Goal: Information Seeking & Learning: Learn about a topic

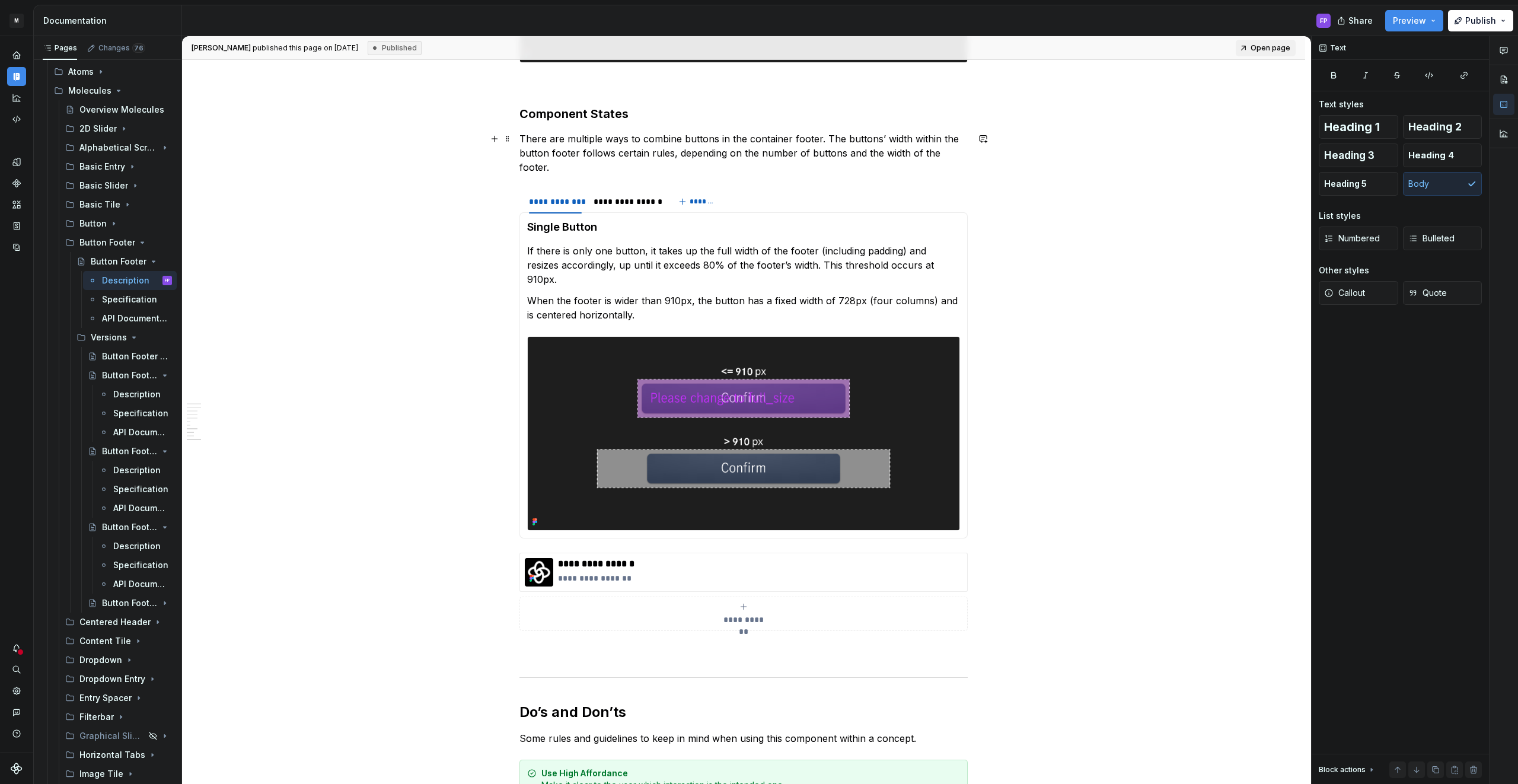
scroll to position [2128, 0]
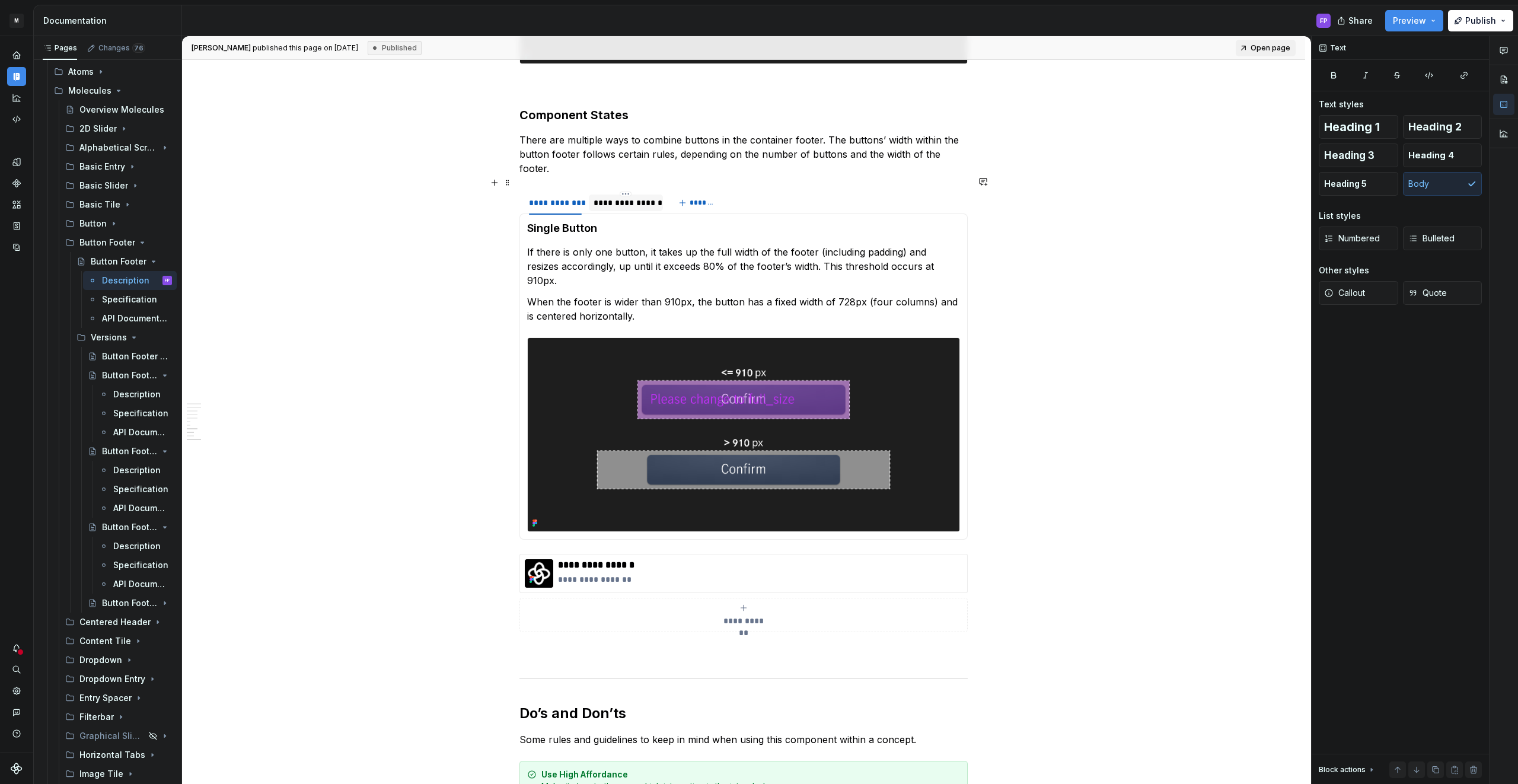
click at [624, 197] on div "**********" at bounding box center [626, 202] width 65 height 12
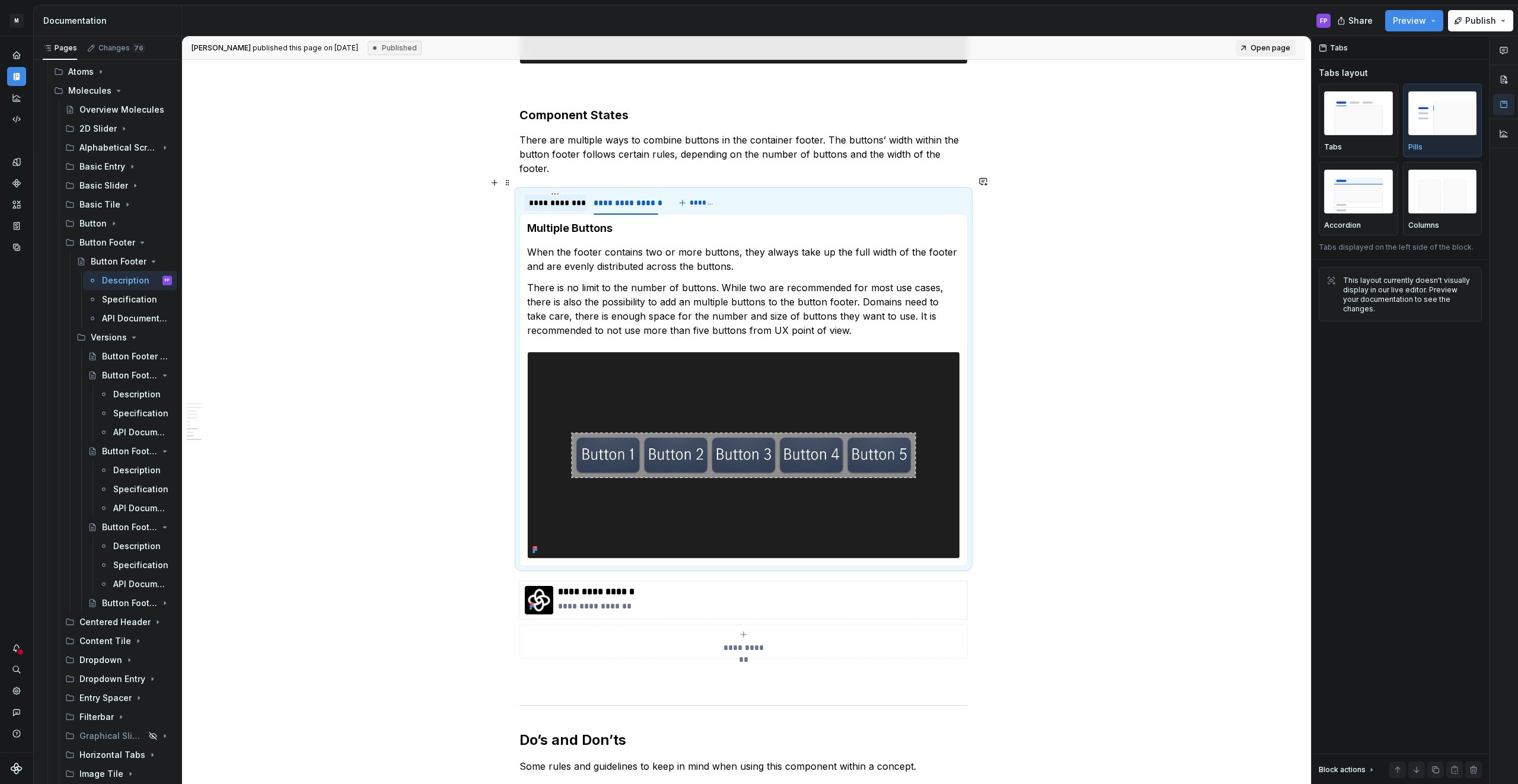
click at [567, 197] on div "**********" at bounding box center [555, 202] width 53 height 12
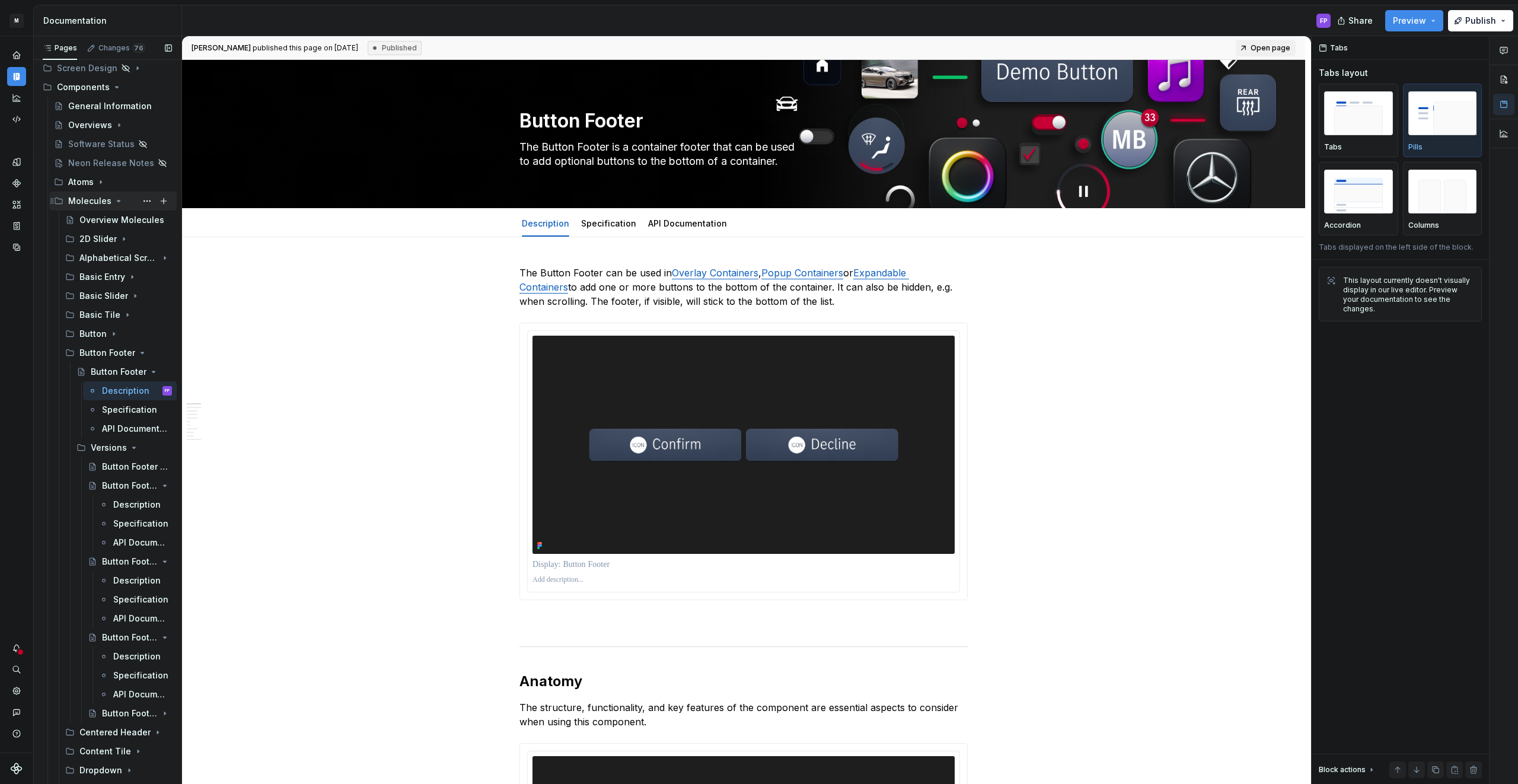
scroll to position [0, 0]
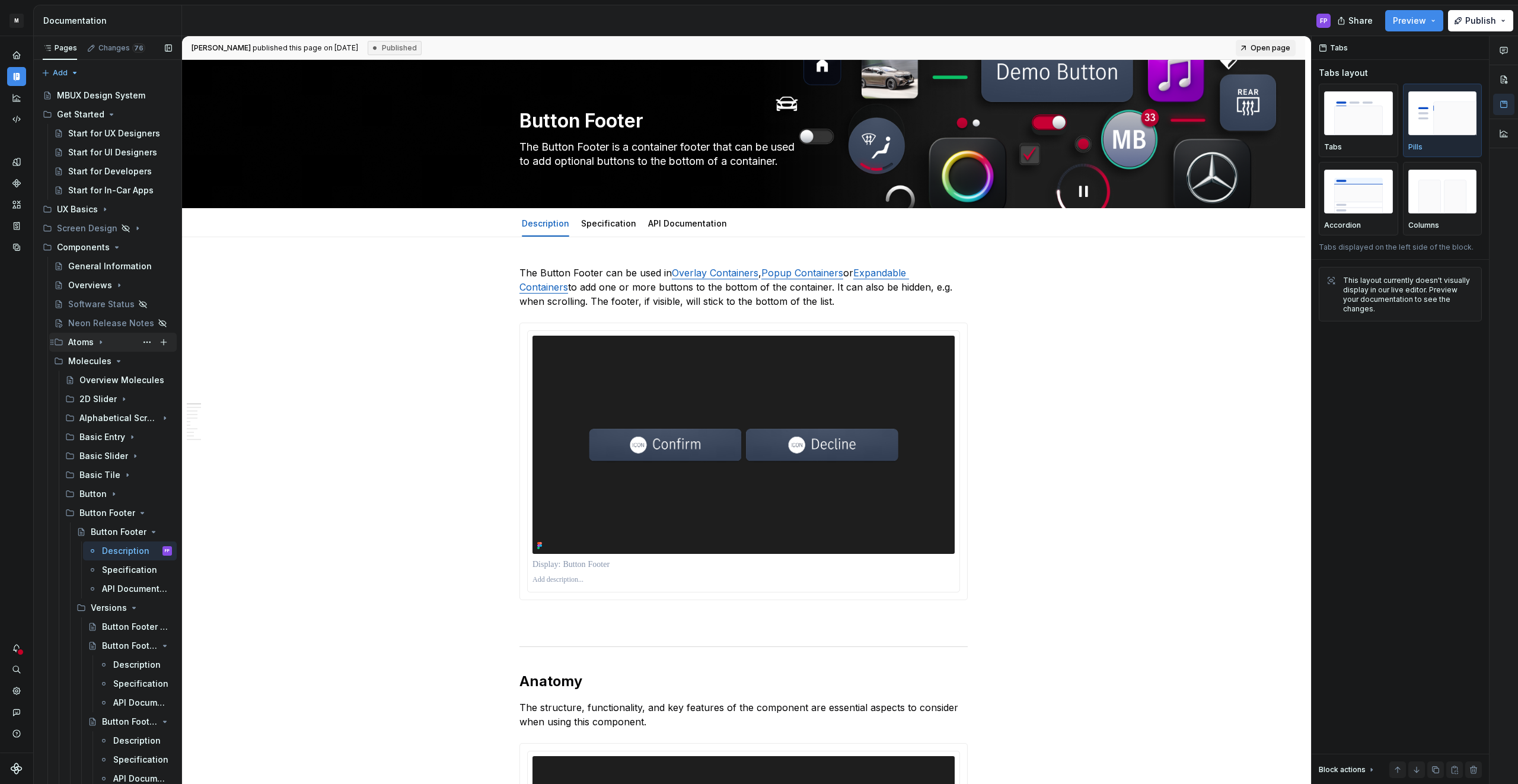
click at [87, 340] on div "Atoms" at bounding box center [81, 342] width 25 height 12
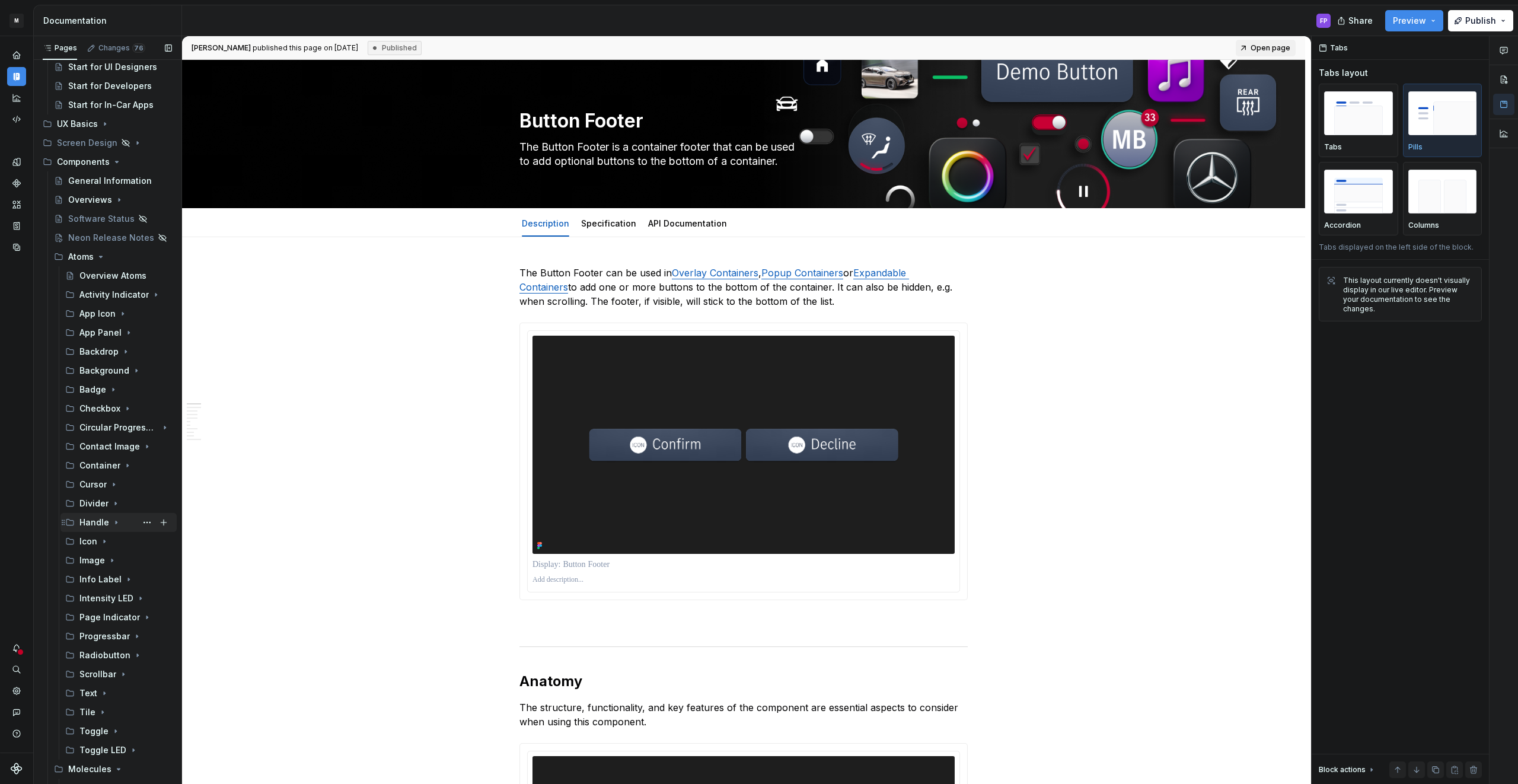
scroll to position [89, 0]
click at [91, 706] on div "Tile" at bounding box center [87, 707] width 16 height 12
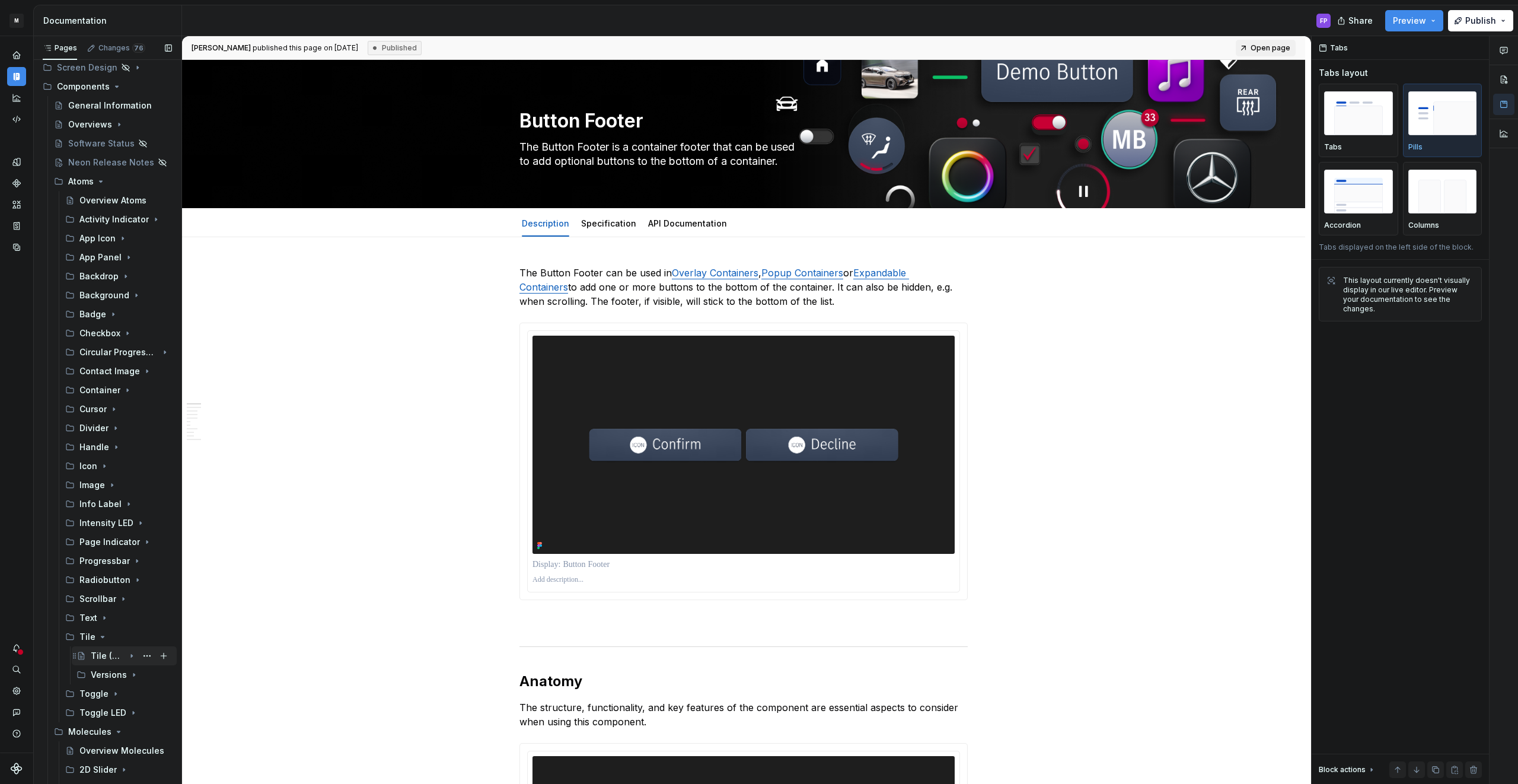
scroll to position [163, 0]
click at [105, 642] on div "Tile" at bounding box center [118, 634] width 116 height 19
click at [105, 640] on div "Tile" at bounding box center [125, 635] width 92 height 17
click at [104, 658] on div "Tile (Upcoming)" at bounding box center [108, 652] width 34 height 12
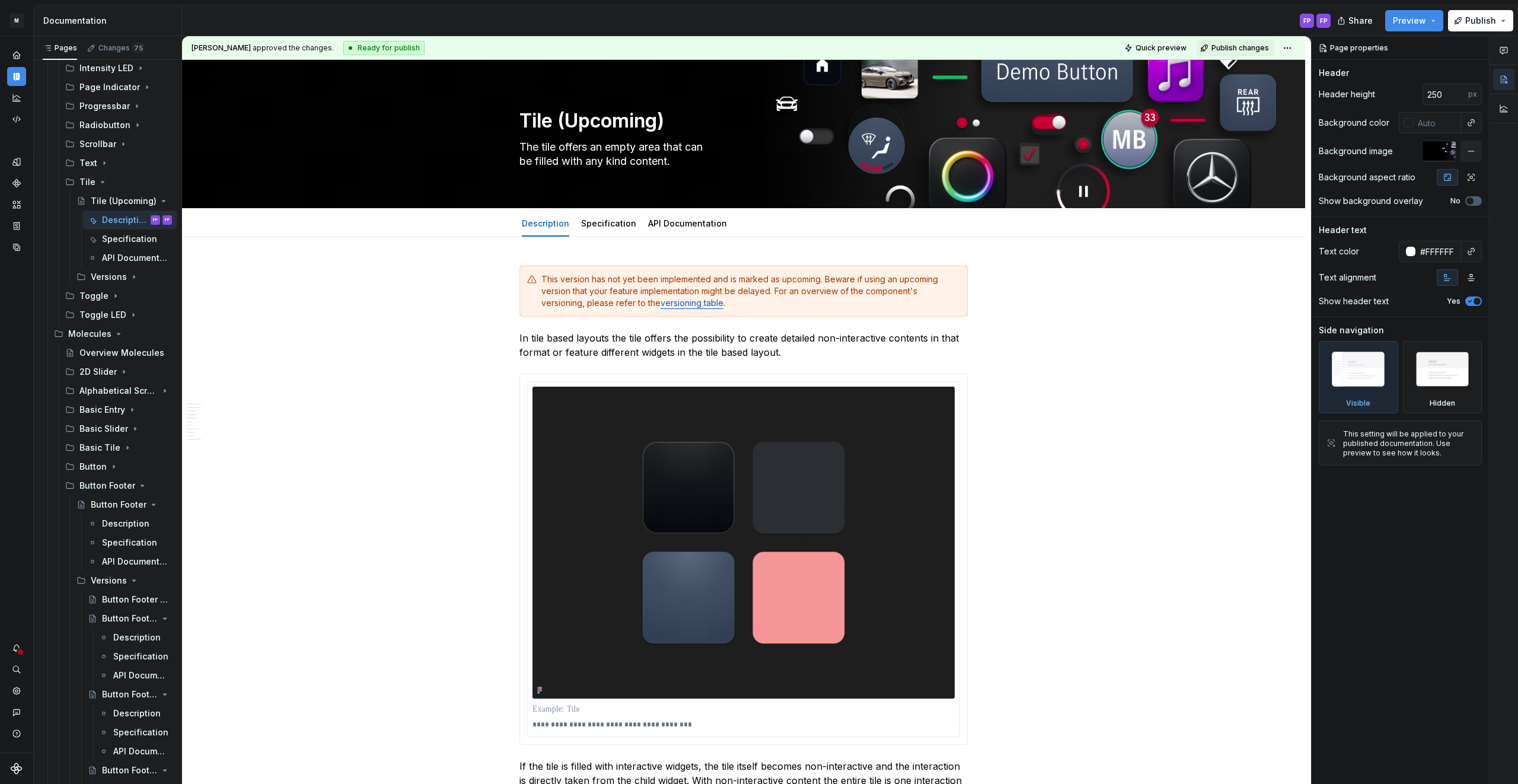
scroll to position [611, 0]
click at [1246, 48] on span "Publish changes" at bounding box center [1239, 48] width 58 height 9
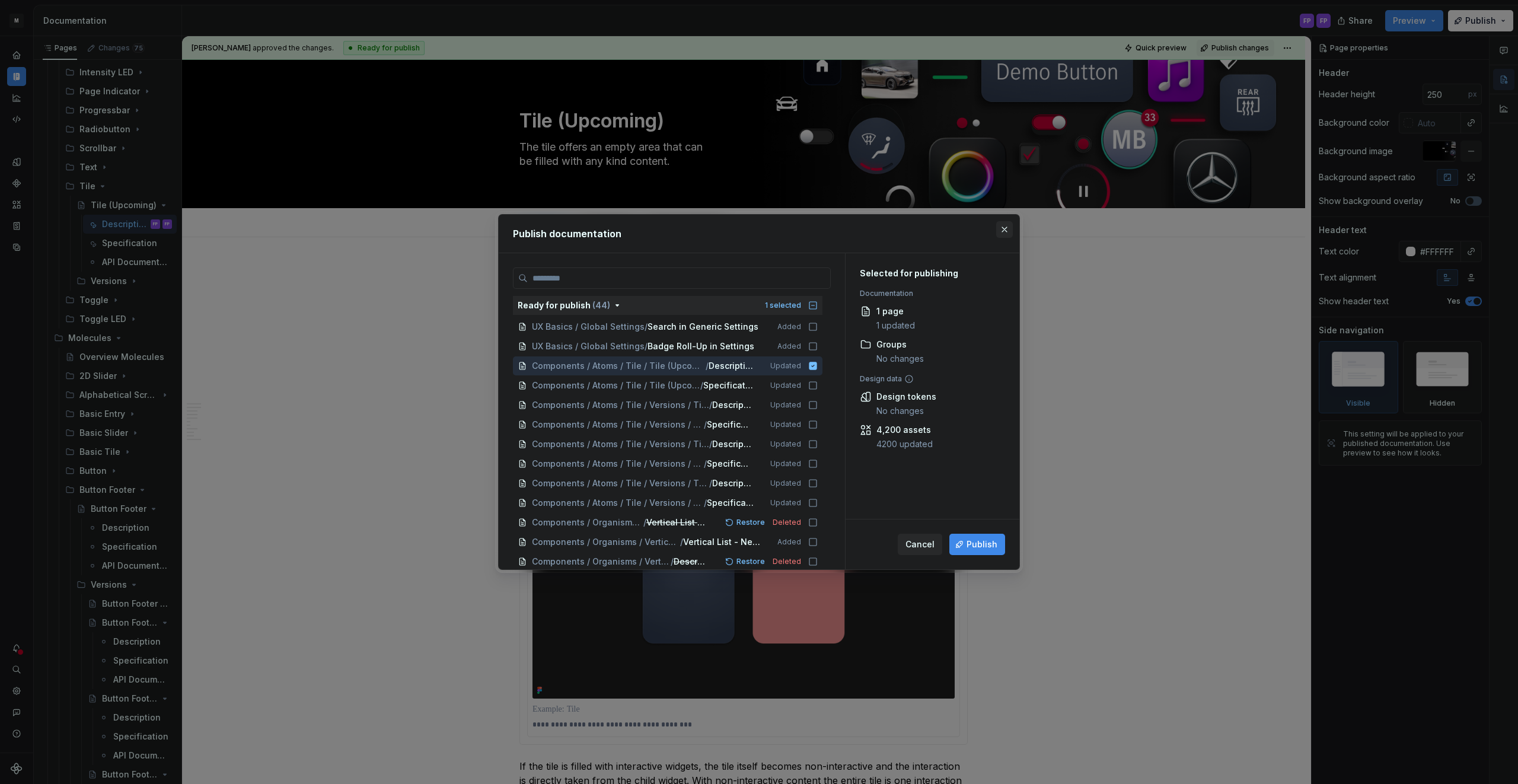
click at [1003, 225] on button "button" at bounding box center [1005, 229] width 17 height 17
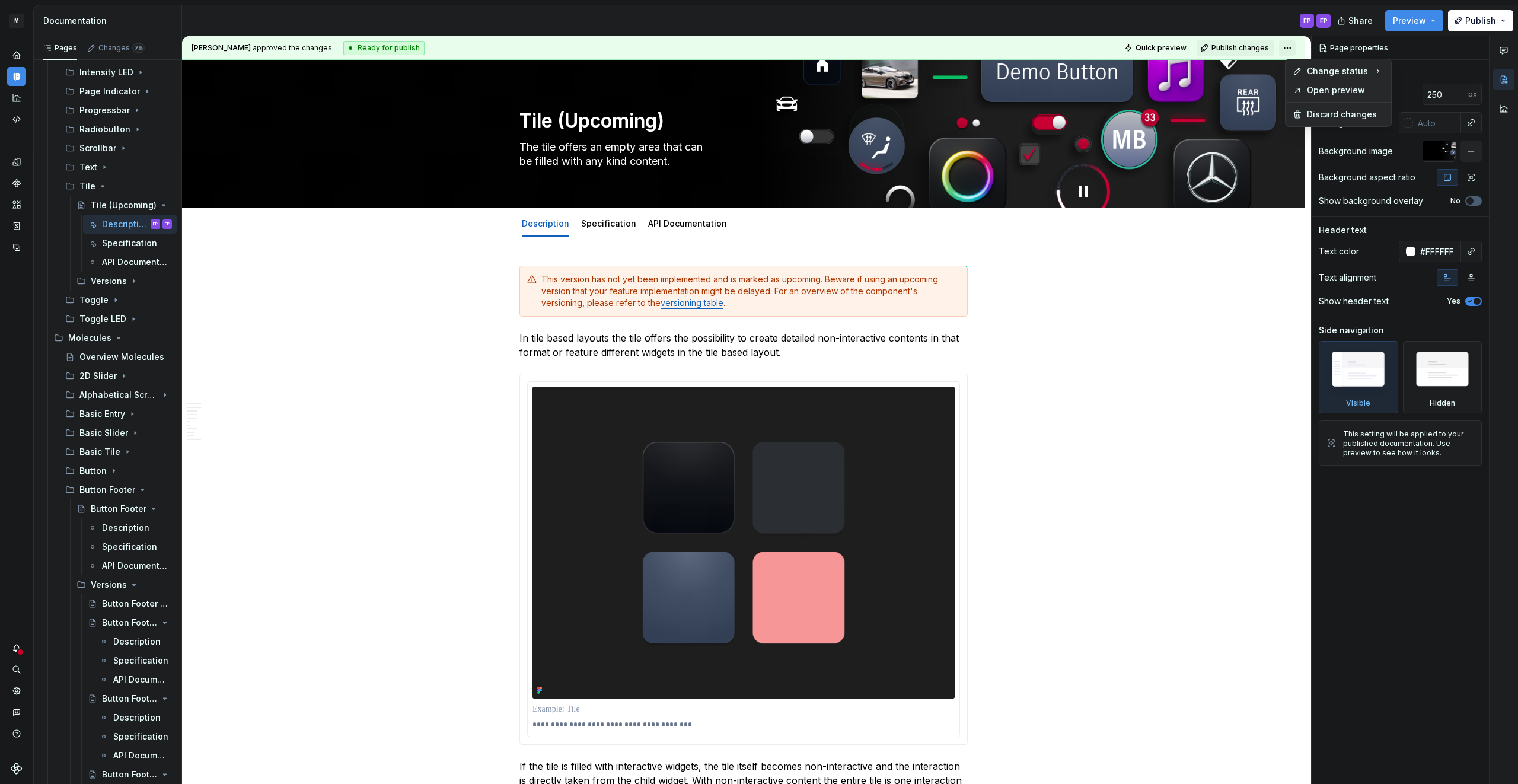
click at [1299, 48] on html "M MBUX-DesignSystem FP Dataset Default Documentation FP FP Share Preview Publis…" at bounding box center [759, 392] width 1518 height 784
click at [1448, 92] on div "Ready for review" at bounding box center [1466, 92] width 82 height 12
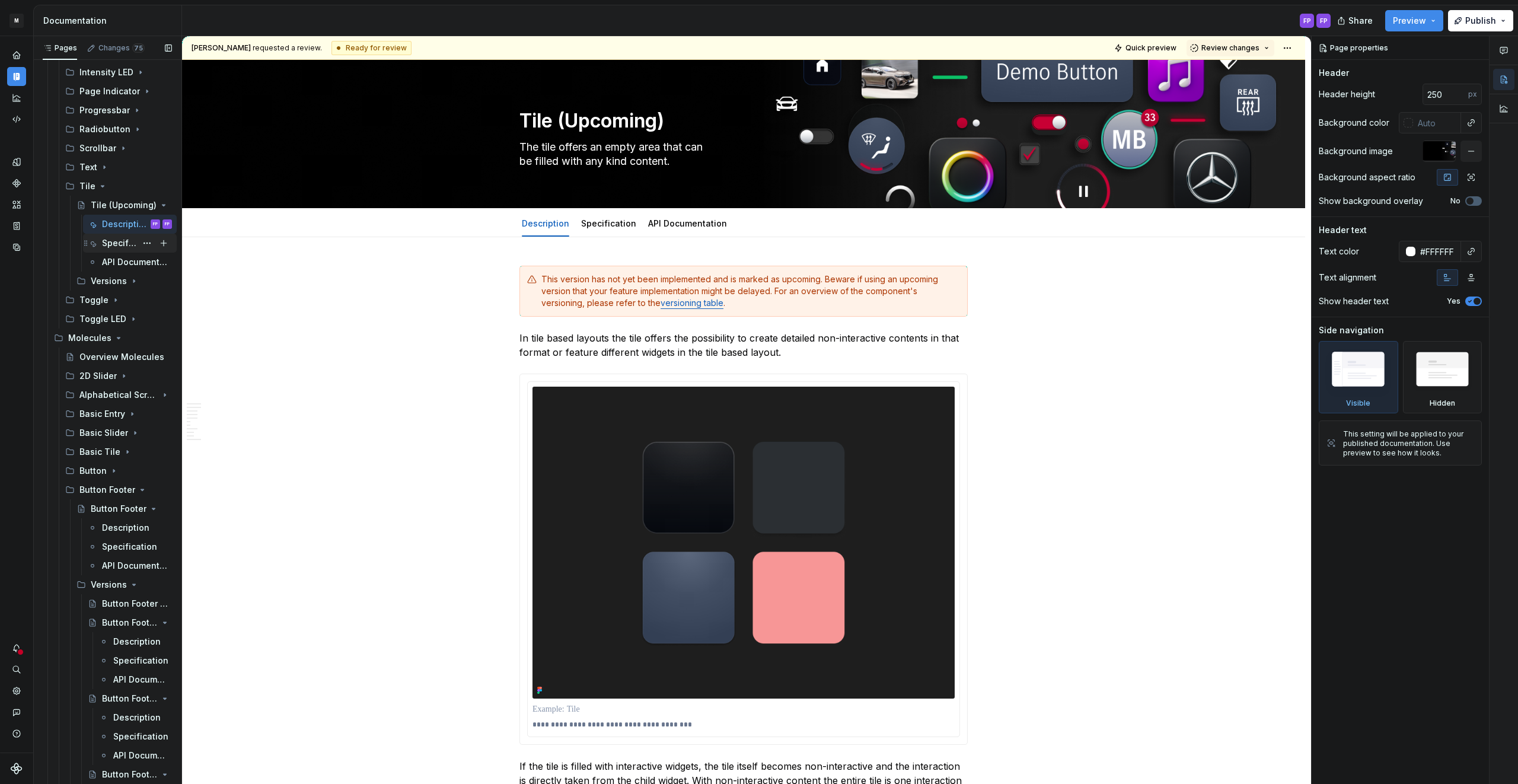
click at [122, 243] on div "Specification" at bounding box center [119, 242] width 35 height 12
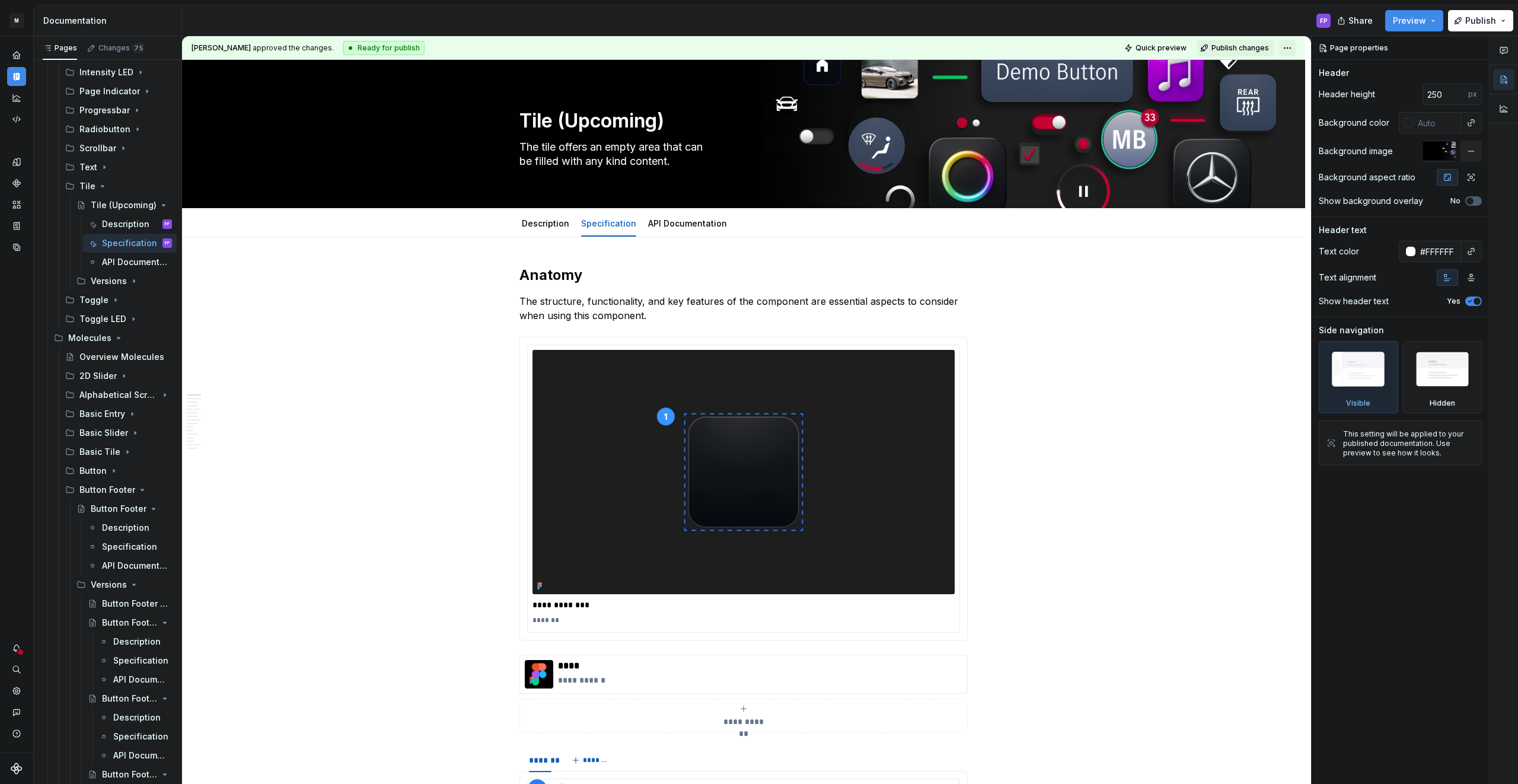
click at [1293, 48] on html "M MBUX-DesignSystem FP Dataset Default Documentation FP Share Preview Publish P…" at bounding box center [759, 392] width 1518 height 784
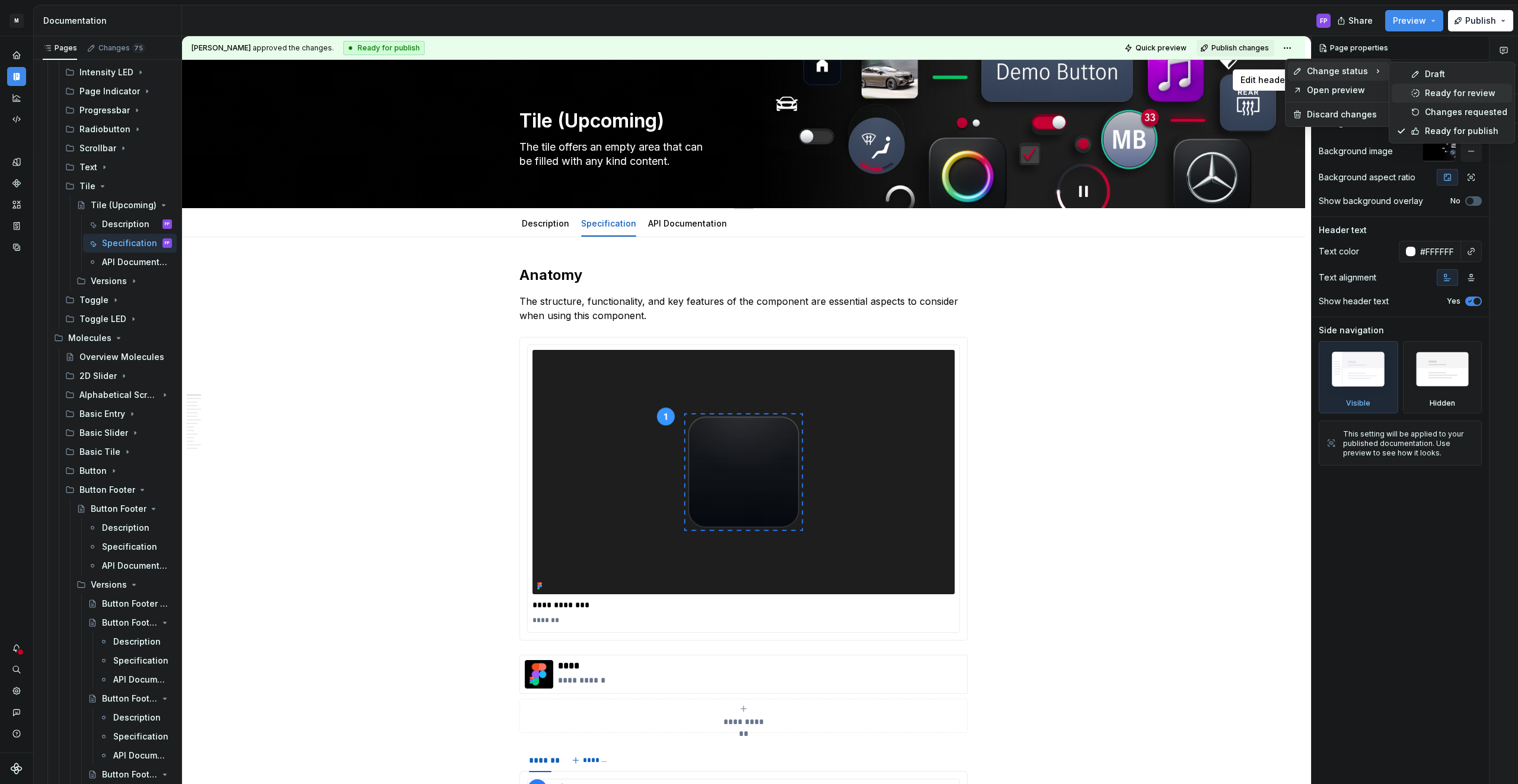
drag, startPoint x: 1428, startPoint y: 95, endPoint x: 230, endPoint y: 175, distance: 1200.7
click at [1427, 95] on div "Ready for review" at bounding box center [1466, 92] width 82 height 12
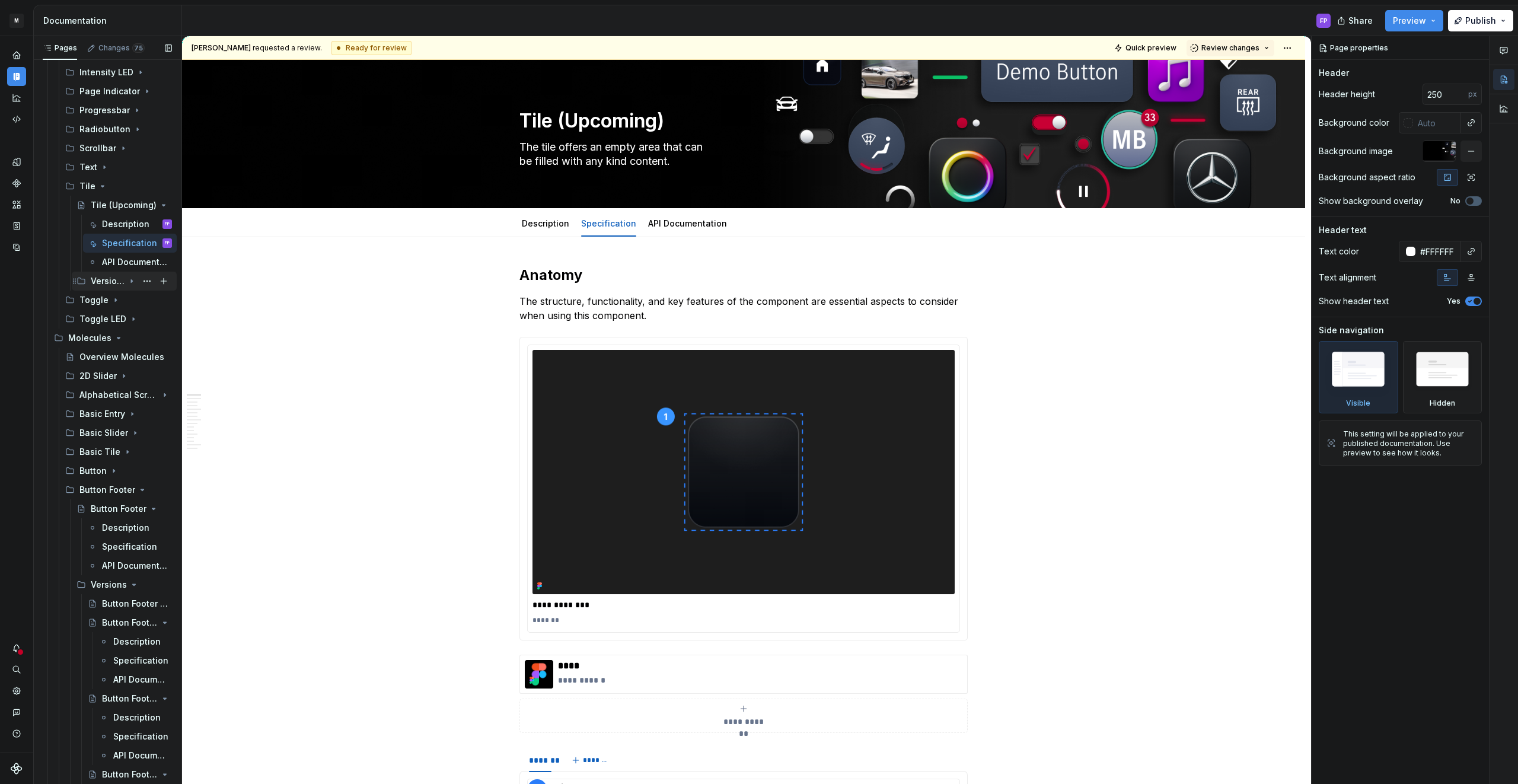
click at [124, 275] on div "Versions" at bounding box center [108, 281] width 34 height 12
click at [112, 318] on div "Tile - V03" at bounding box center [113, 319] width 22 height 12
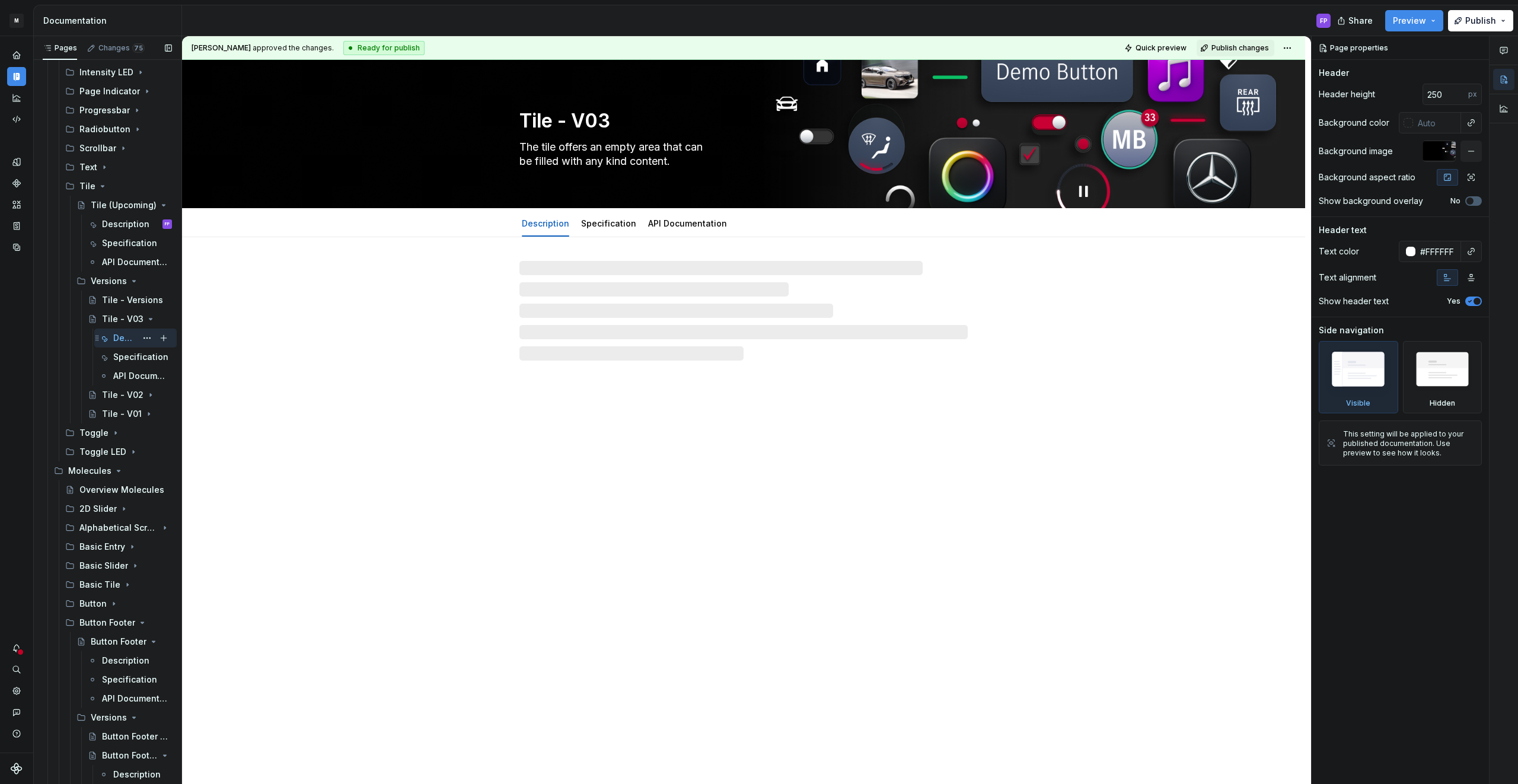
click at [112, 337] on div "Description FP" at bounding box center [135, 338] width 73 height 17
click at [1294, 46] on html "M MBUX-DesignSystem FP Dataset Default Documentation FP Share Preview Publish P…" at bounding box center [759, 392] width 1518 height 784
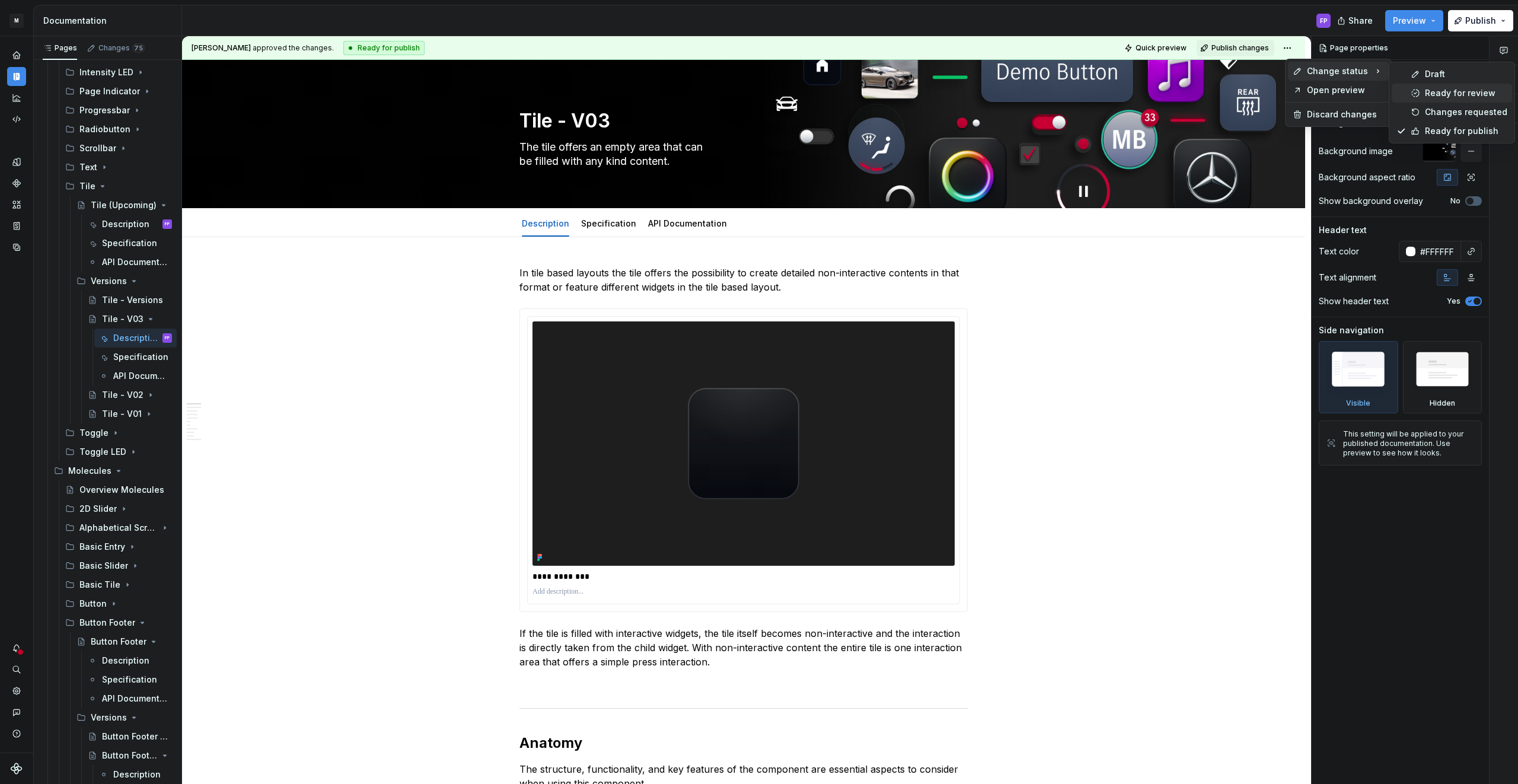
click at [1446, 91] on div "Ready for review" at bounding box center [1466, 92] width 82 height 12
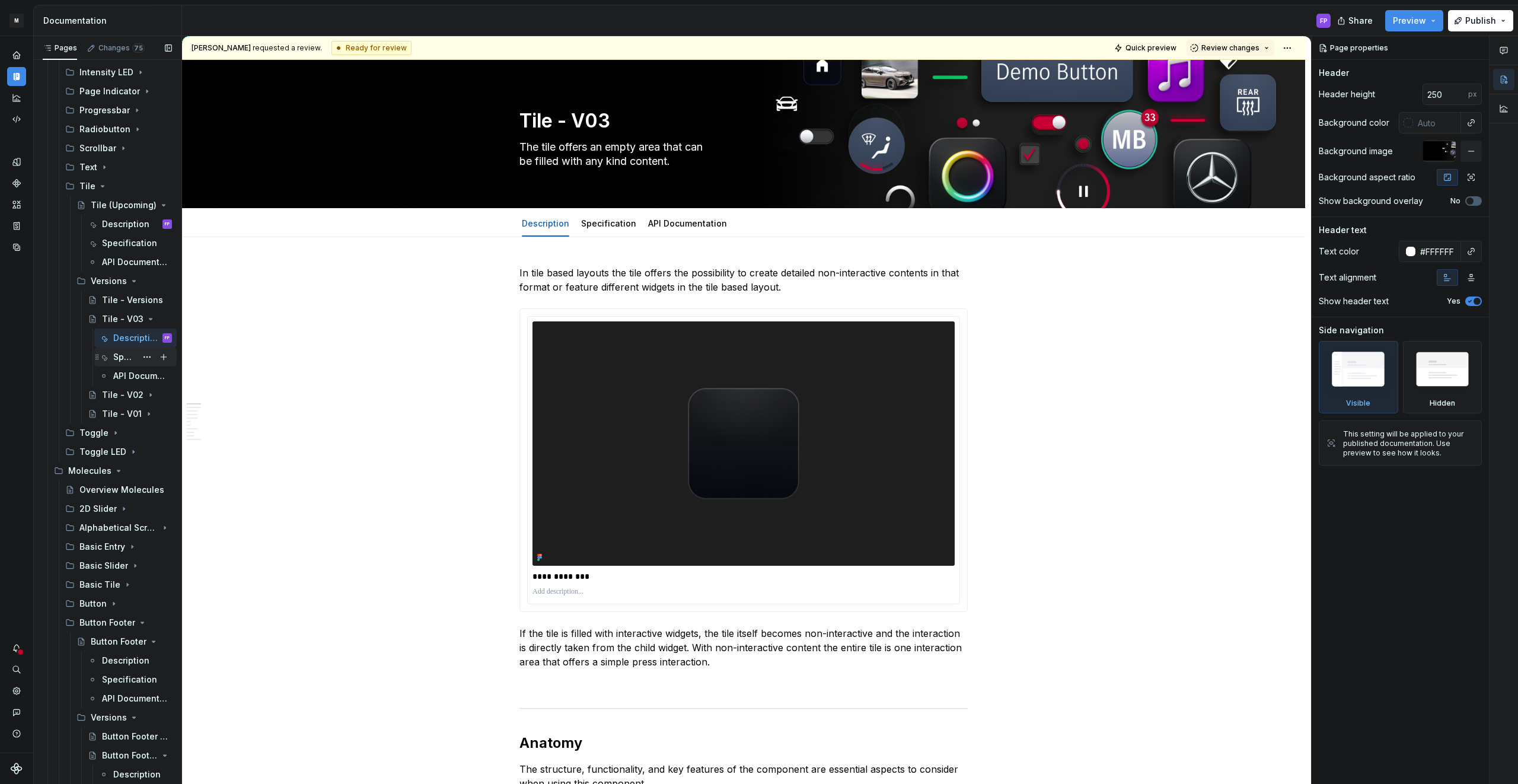
click at [128, 357] on div "Specification" at bounding box center [125, 356] width 23 height 12
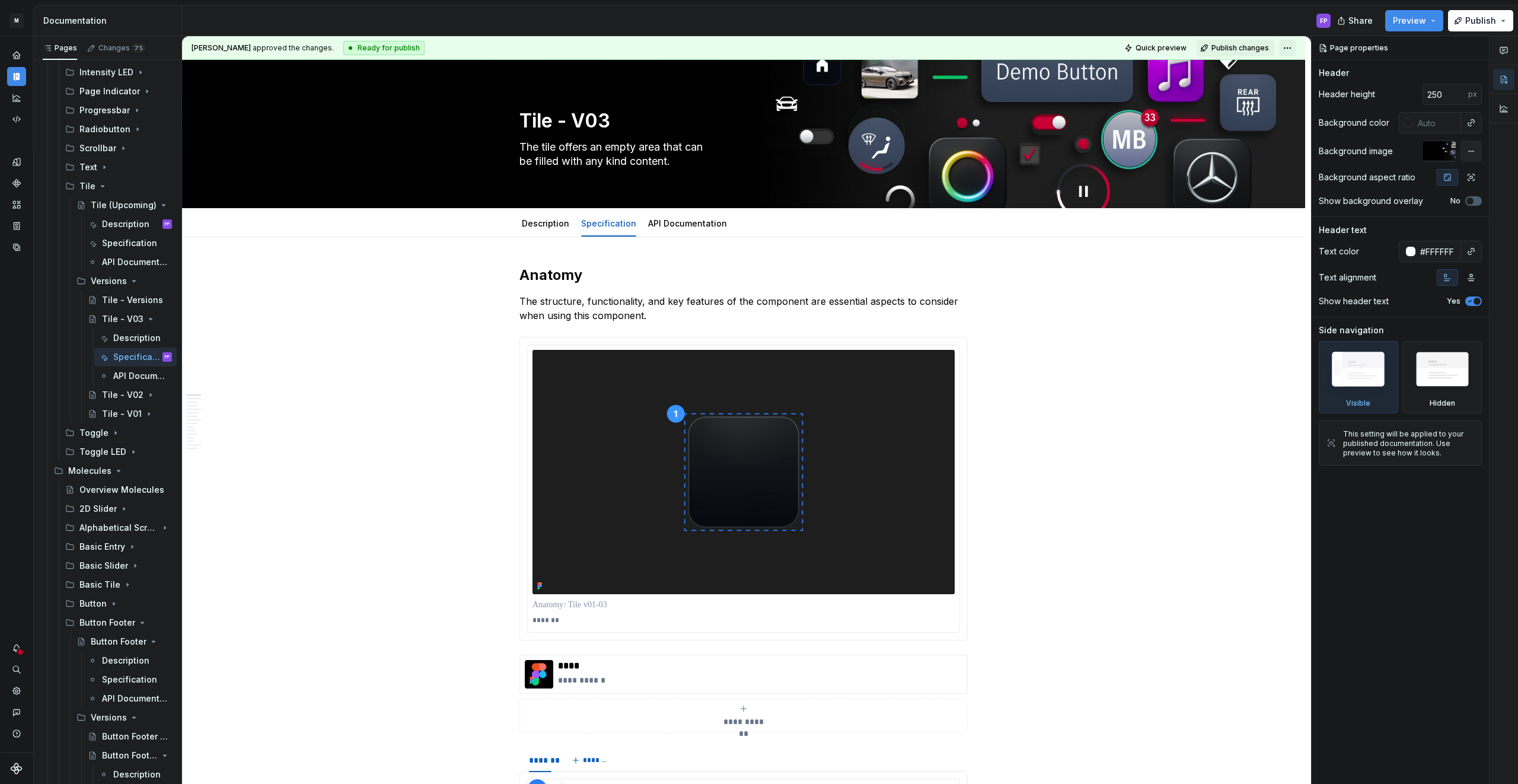
click at [1291, 48] on html "M MBUX-DesignSystem FP Dataset Default Documentation FP Share Preview Publish P…" at bounding box center [759, 392] width 1518 height 784
click at [1375, 68] on icon at bounding box center [1377, 71] width 12 height 12
drag, startPoint x: 1454, startPoint y: 91, endPoint x: 528, endPoint y: 279, distance: 944.9
click at [1453, 91] on div "Ready for review" at bounding box center [1466, 92] width 82 height 12
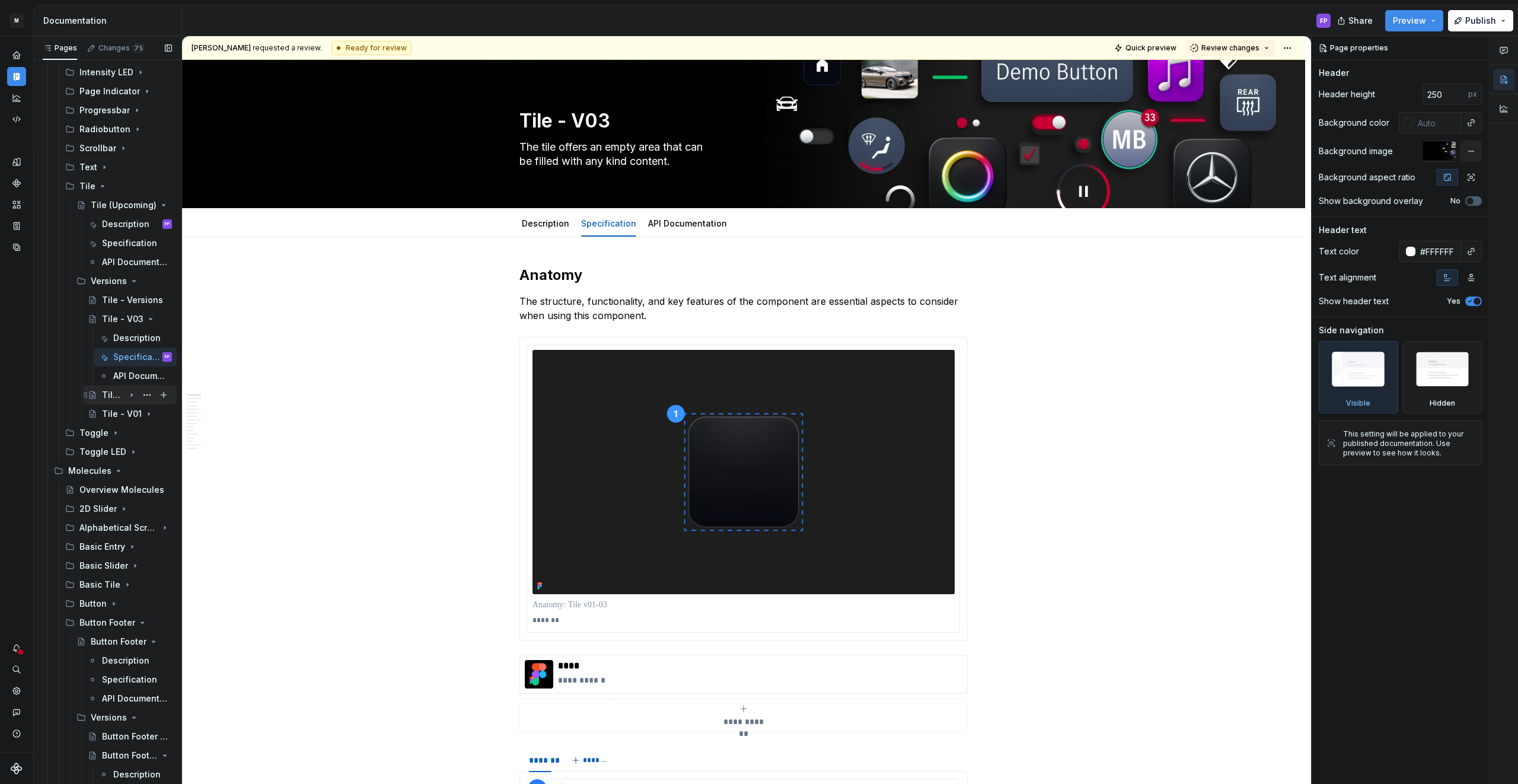
click at [127, 394] on icon "Page tree" at bounding box center [132, 395] width 9 height 9
click at [131, 415] on div "Description" at bounding box center [125, 413] width 23 height 12
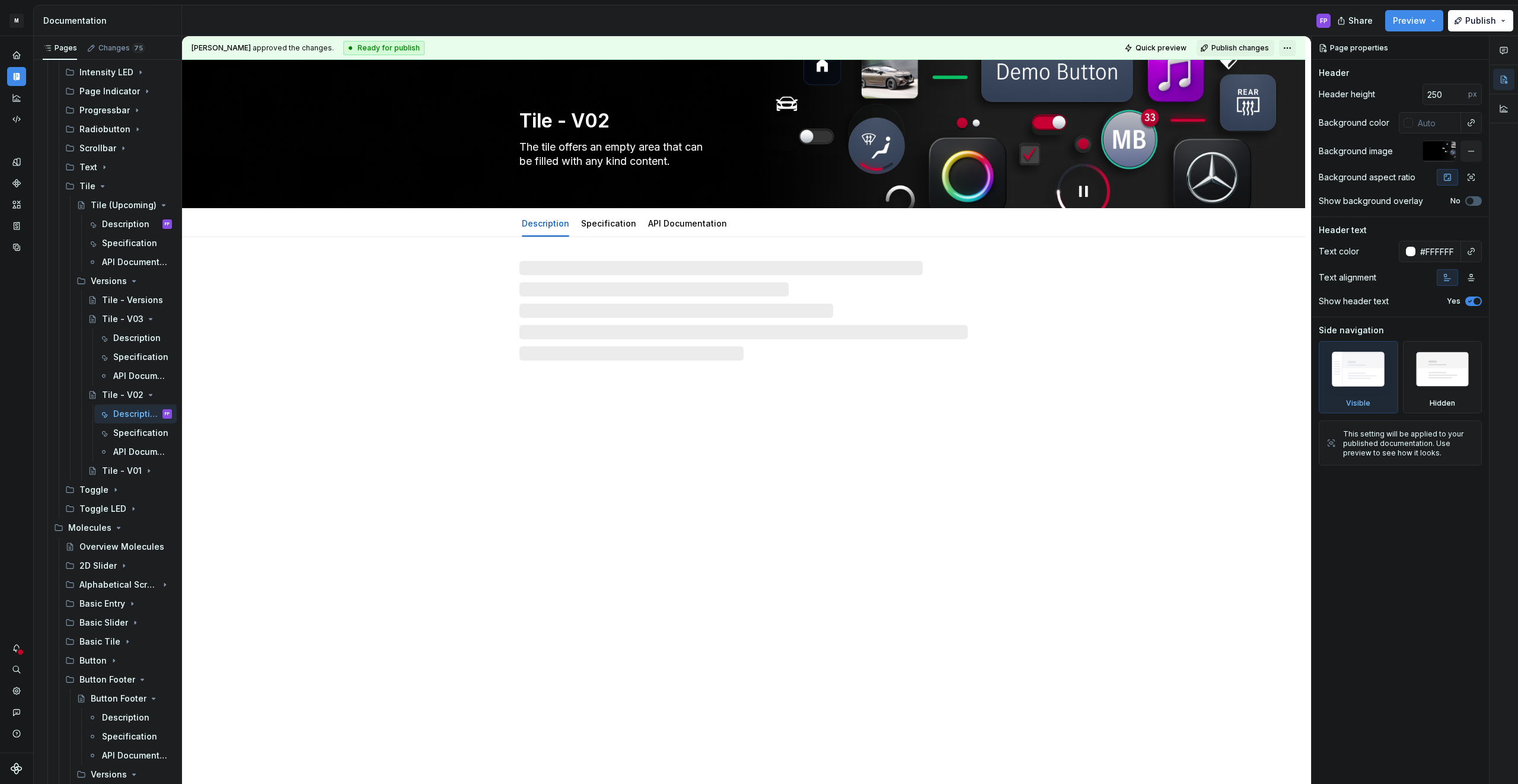
click at [1294, 47] on html "M MBUX-DesignSystem FP Dataset Default Documentation FP Share Preview Publish P…" at bounding box center [759, 392] width 1518 height 784
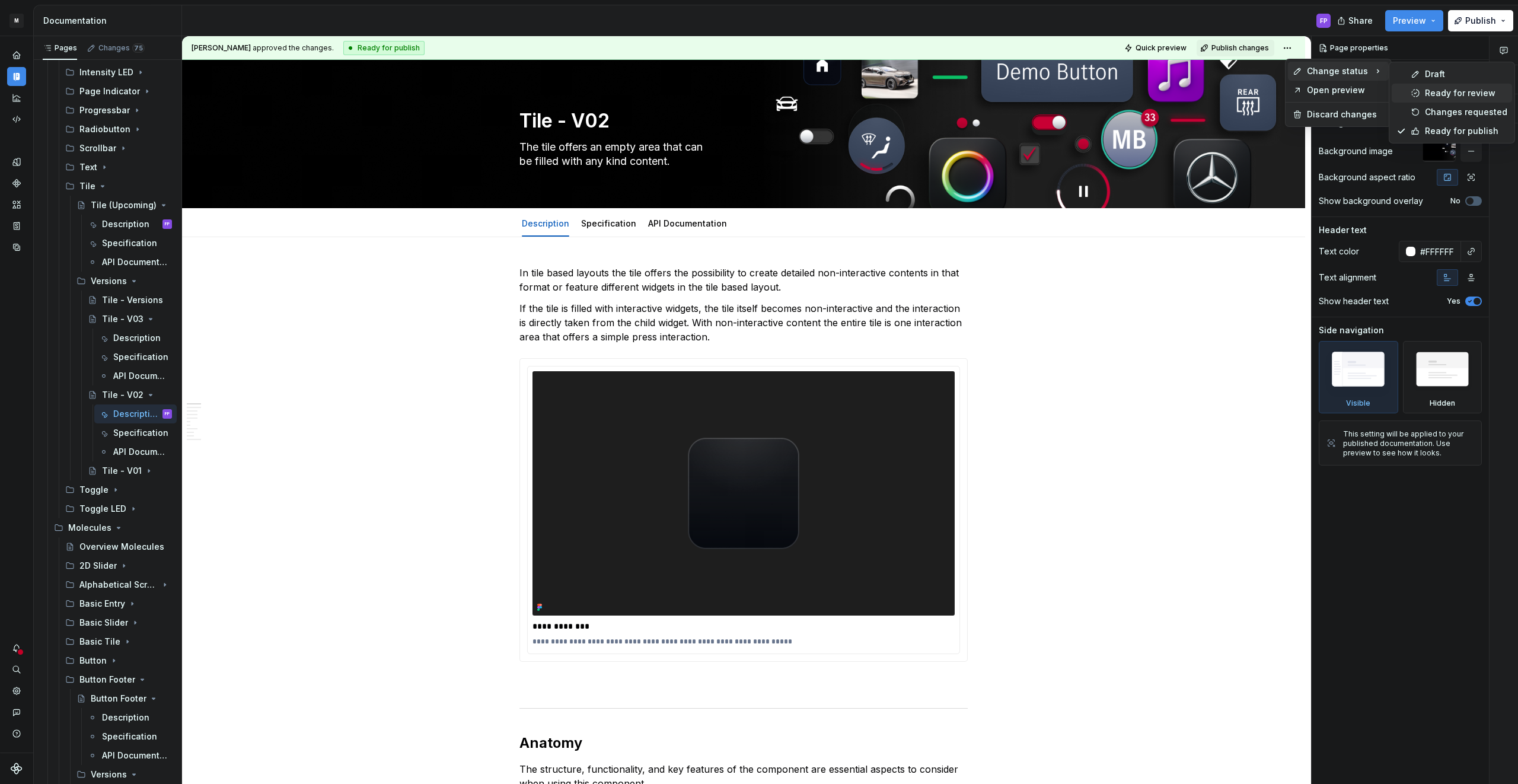
drag, startPoint x: 1441, startPoint y: 93, endPoint x: 1203, endPoint y: 288, distance: 307.7
click at [1441, 93] on div "Ready for review" at bounding box center [1466, 92] width 82 height 12
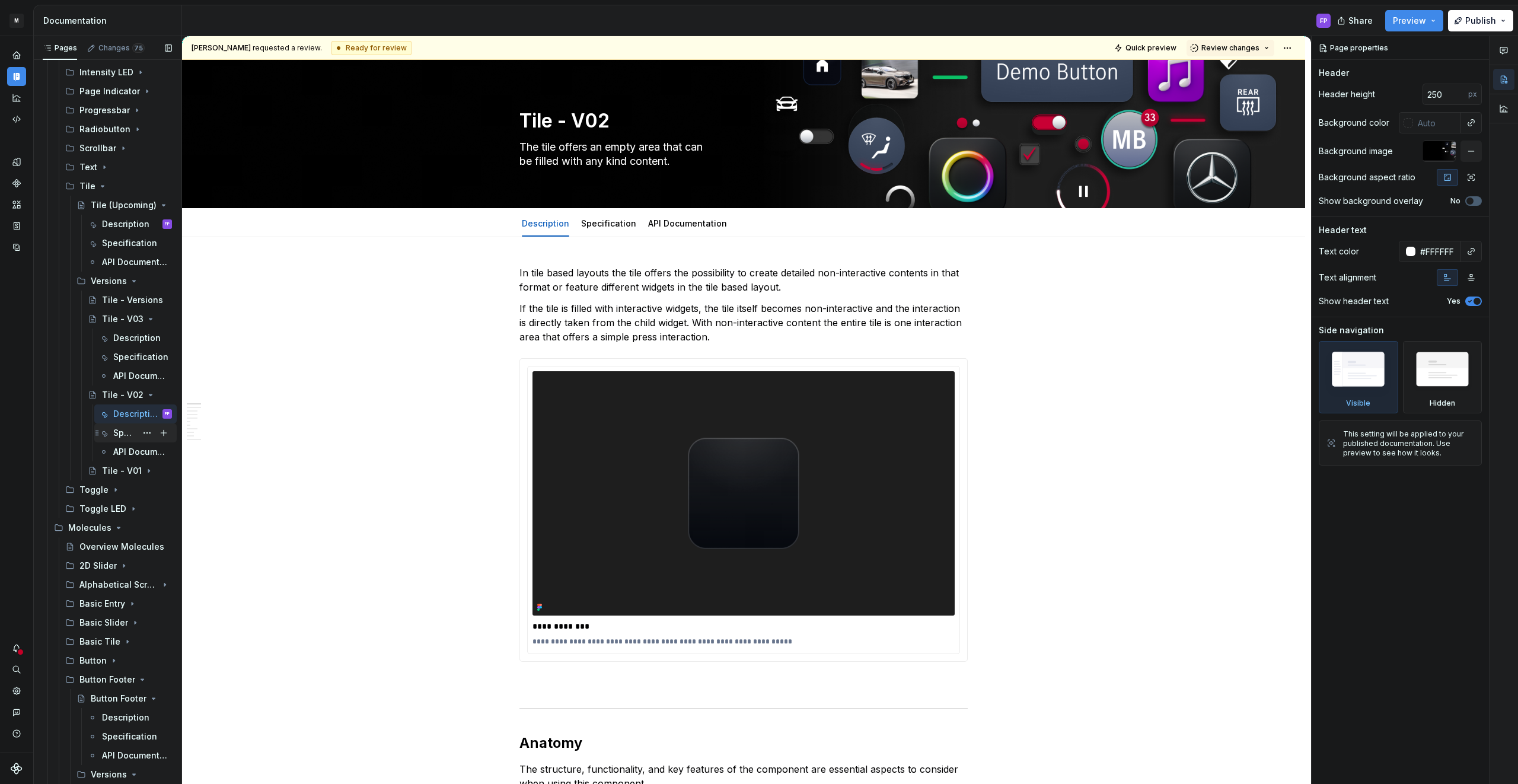
click at [134, 436] on div "Specification" at bounding box center [125, 432] width 23 height 12
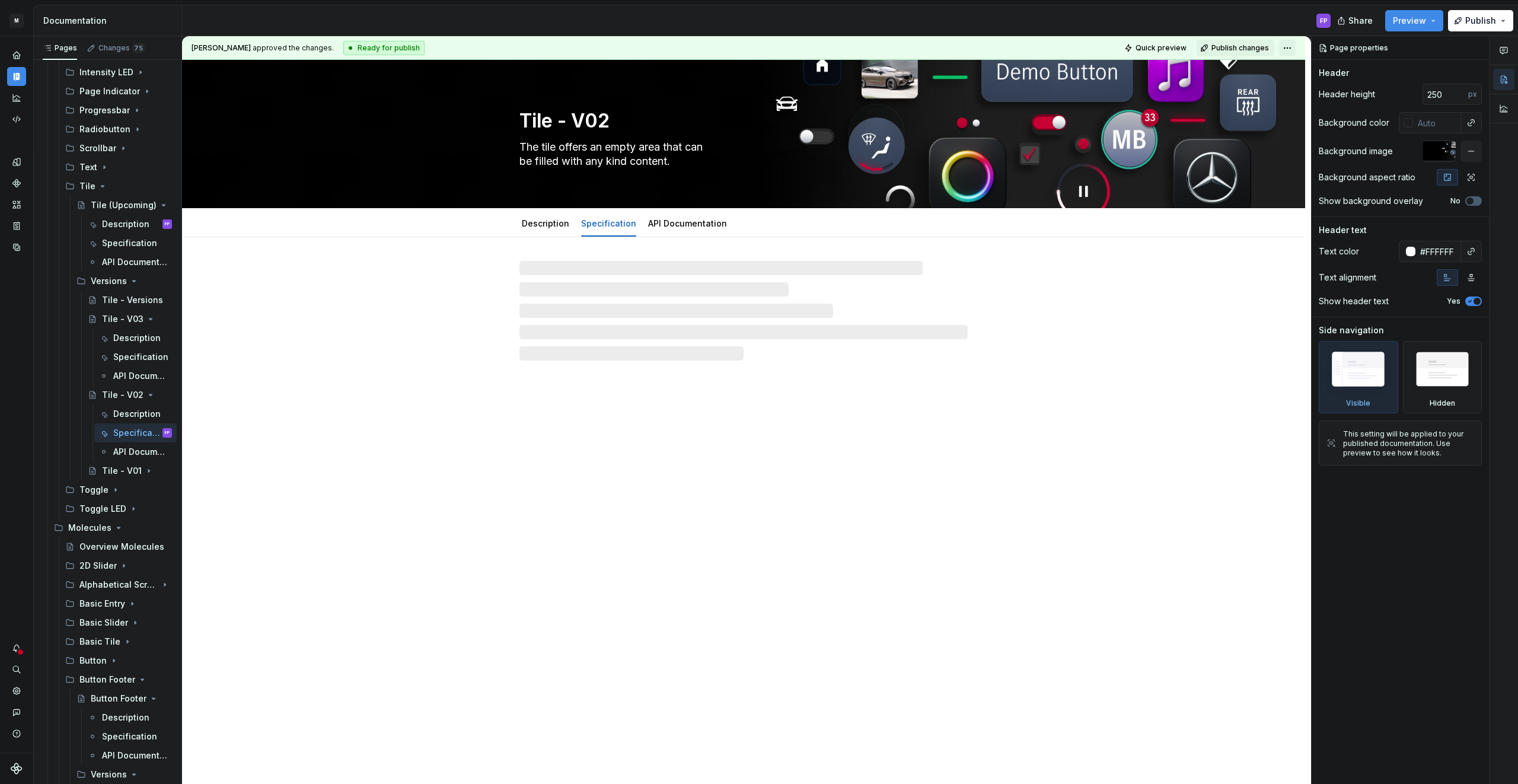
click at [1289, 48] on html "M MBUX-DesignSystem FP Dataset Default Documentation FP Share Preview Publish P…" at bounding box center [759, 392] width 1518 height 784
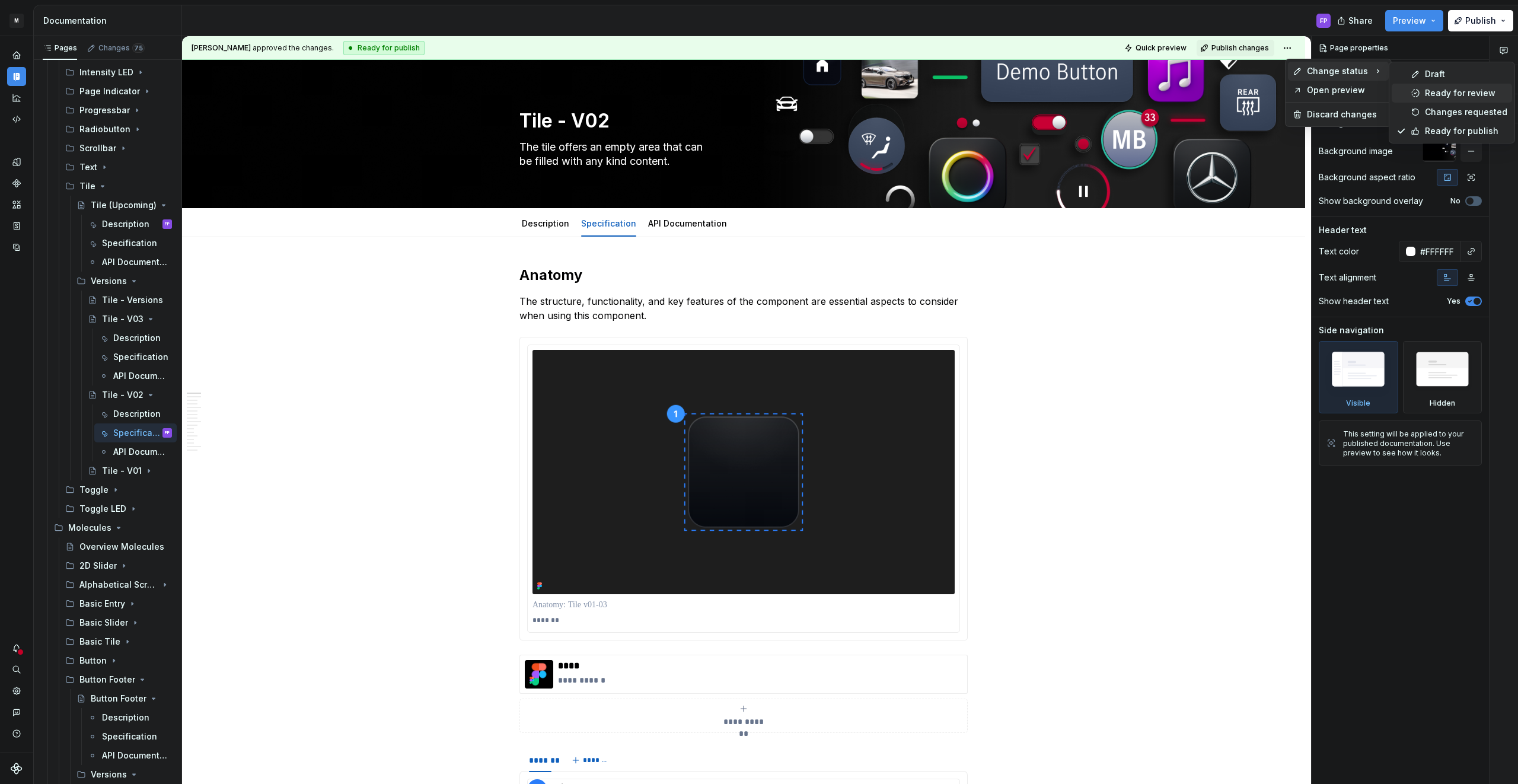
click at [1462, 92] on div "Ready for review" at bounding box center [1466, 92] width 82 height 12
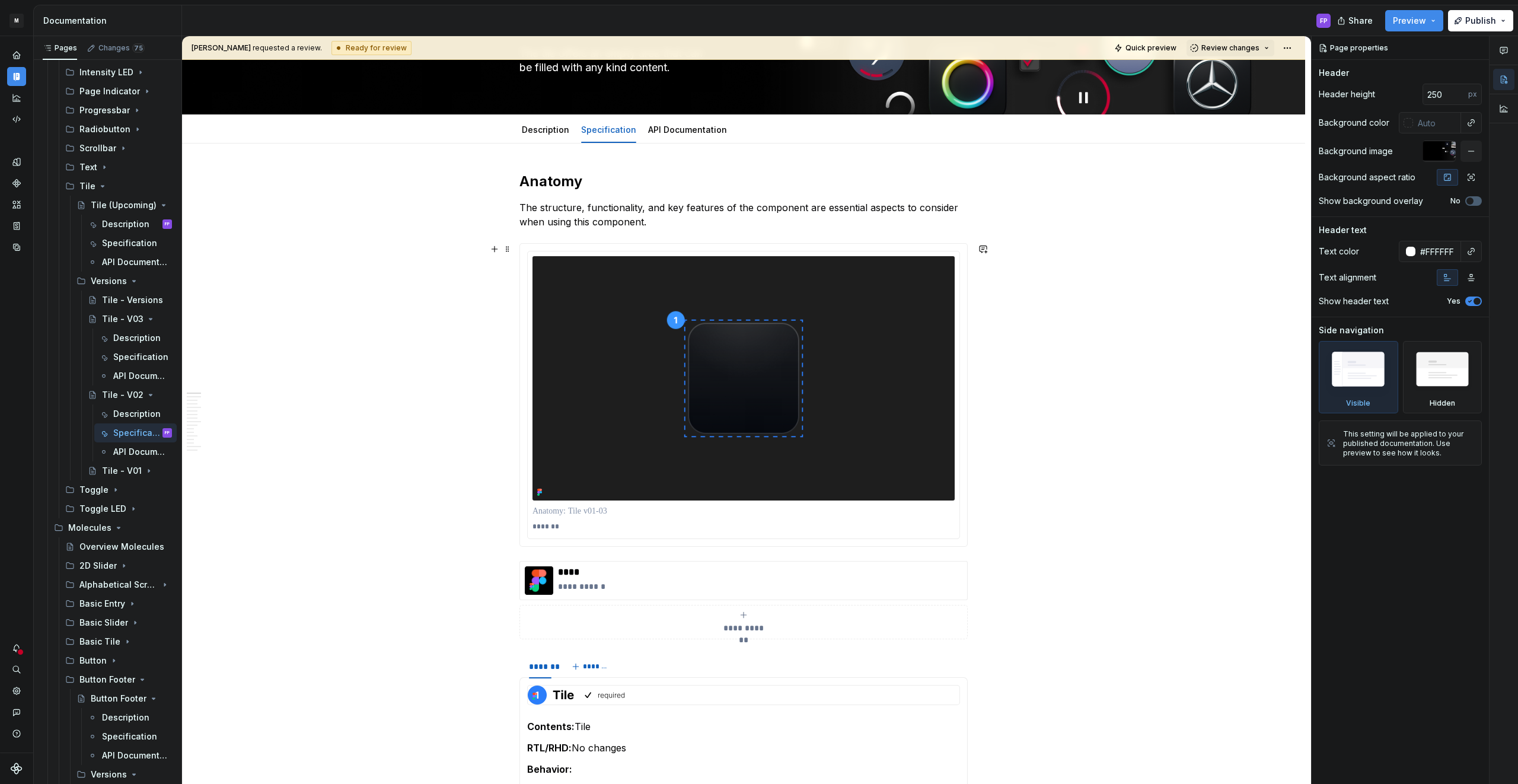
scroll to position [95, 0]
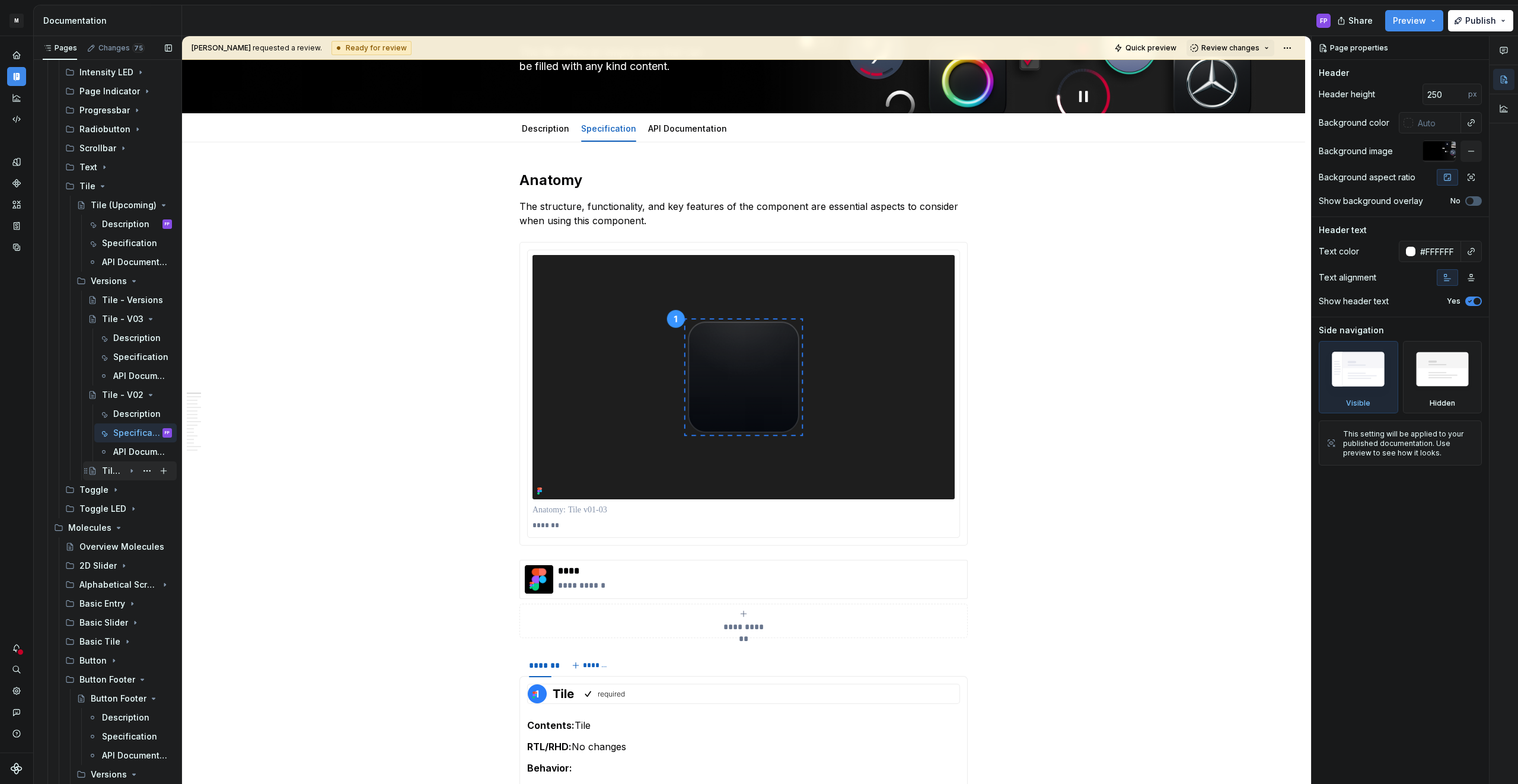
click at [127, 470] on icon "Page tree" at bounding box center [132, 471] width 9 height 9
click at [120, 502] on div "Specification" at bounding box center [142, 509] width 58 height 17
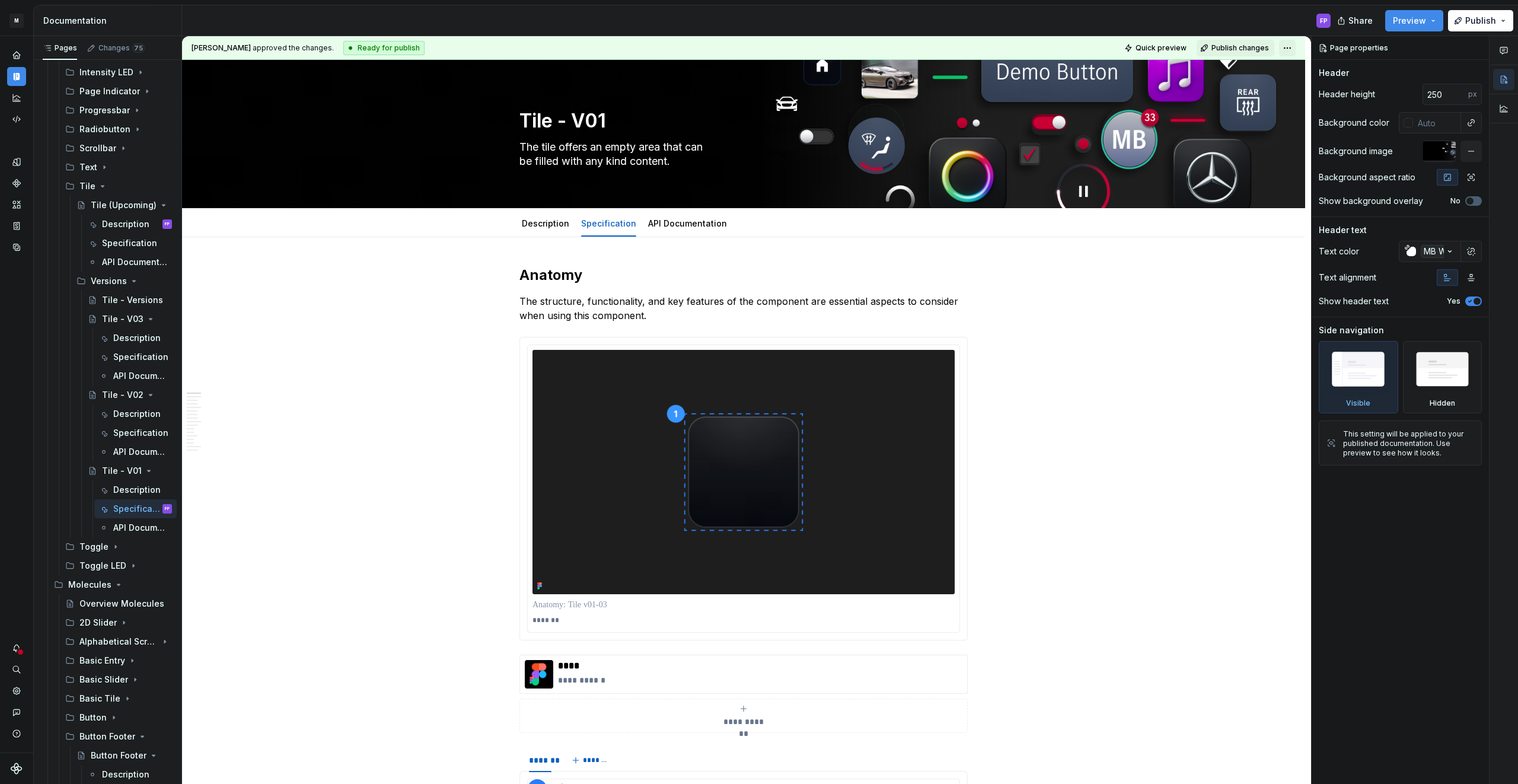
click at [1296, 46] on html "M MBUX-DesignSystem FP Dataset Default Documentation FP Share Preview Publish P…" at bounding box center [759, 392] width 1518 height 784
click at [1444, 92] on div "Ready for review" at bounding box center [1466, 92] width 82 height 12
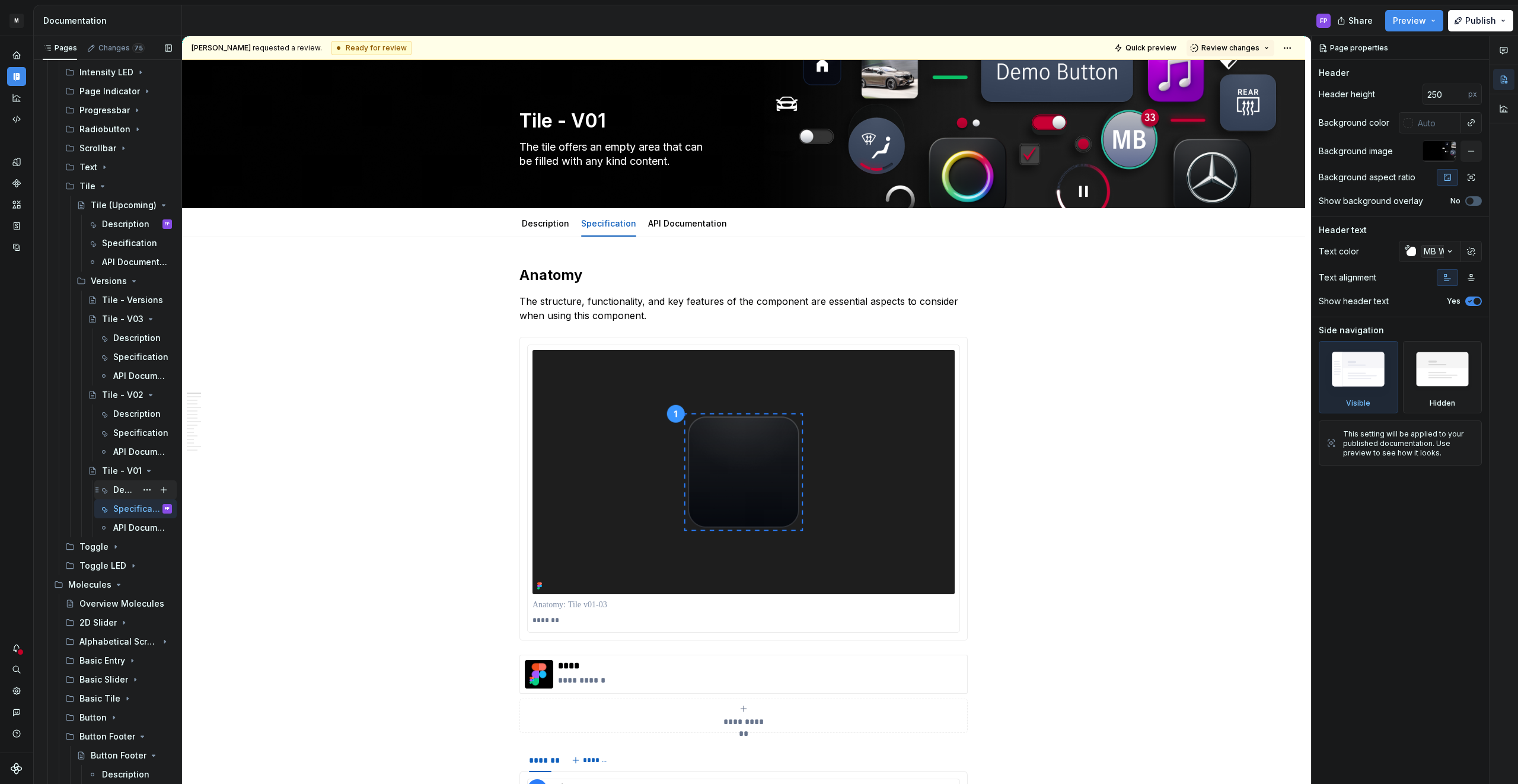
click at [129, 485] on div "Description" at bounding box center [125, 489] width 23 height 12
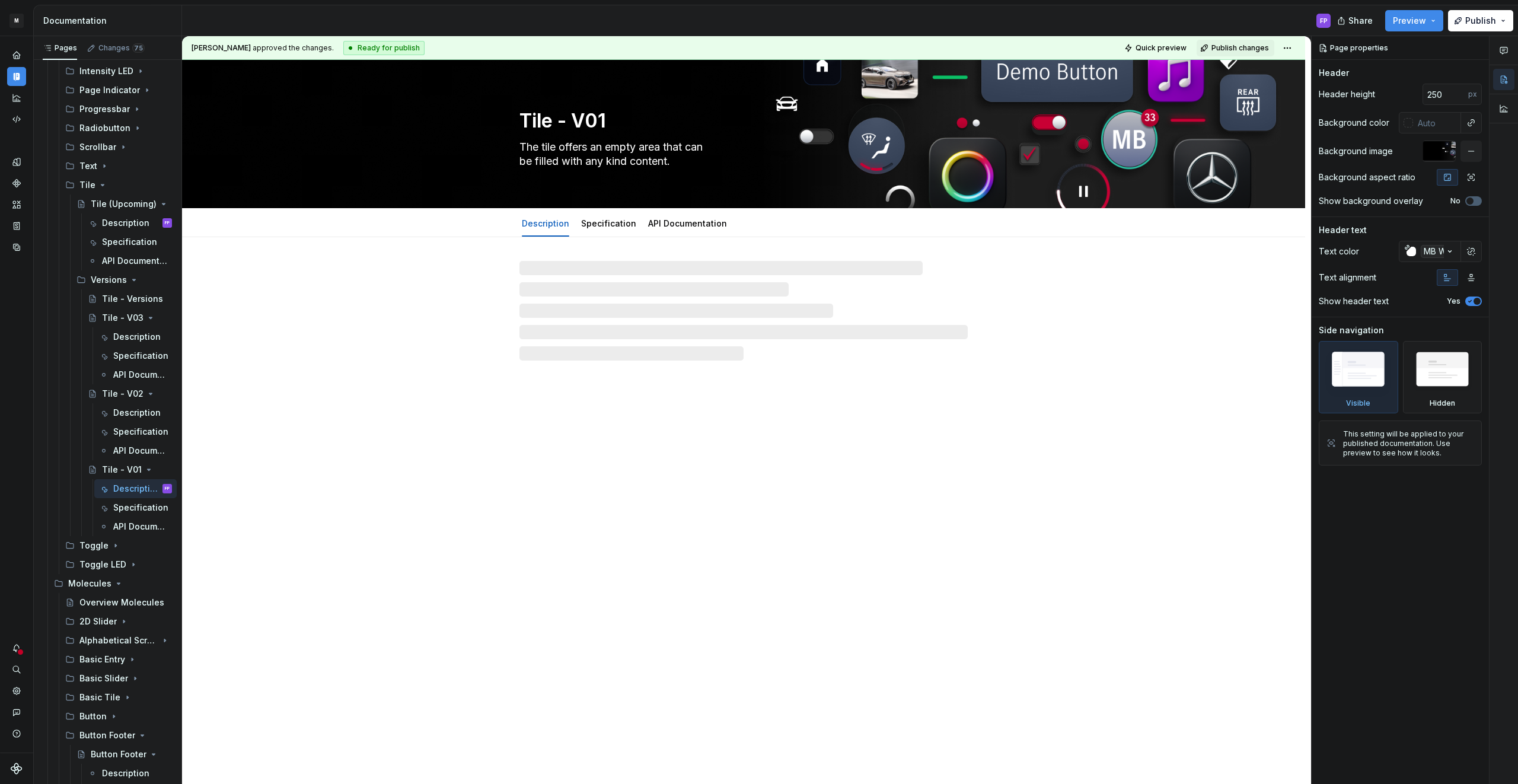
click at [1291, 45] on html "M MBUX-DesignSystem FP Dataset Default Documentation FP Share Preview Publish P…" at bounding box center [759, 392] width 1518 height 784
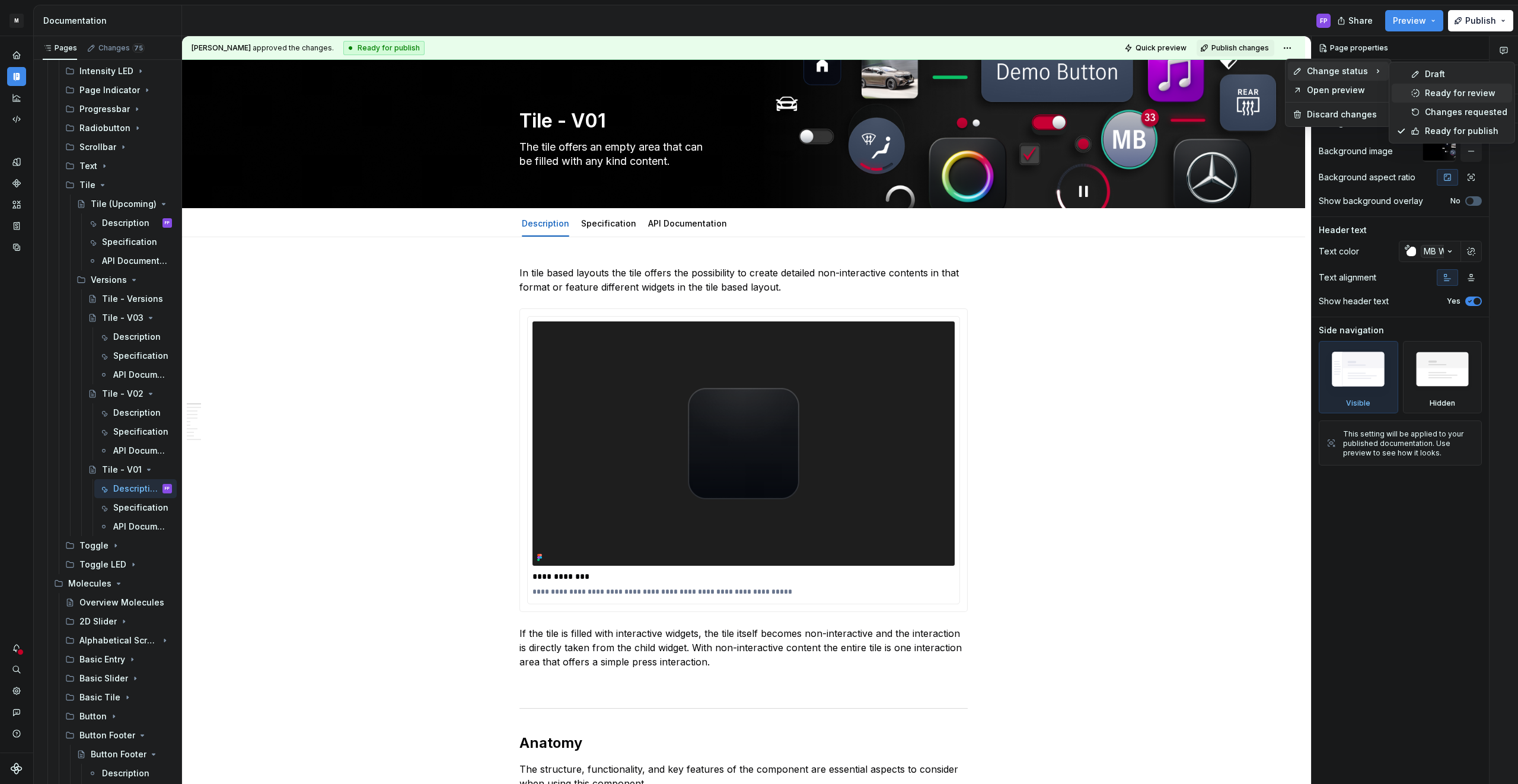
click at [1440, 95] on div "Ready for review" at bounding box center [1466, 92] width 82 height 12
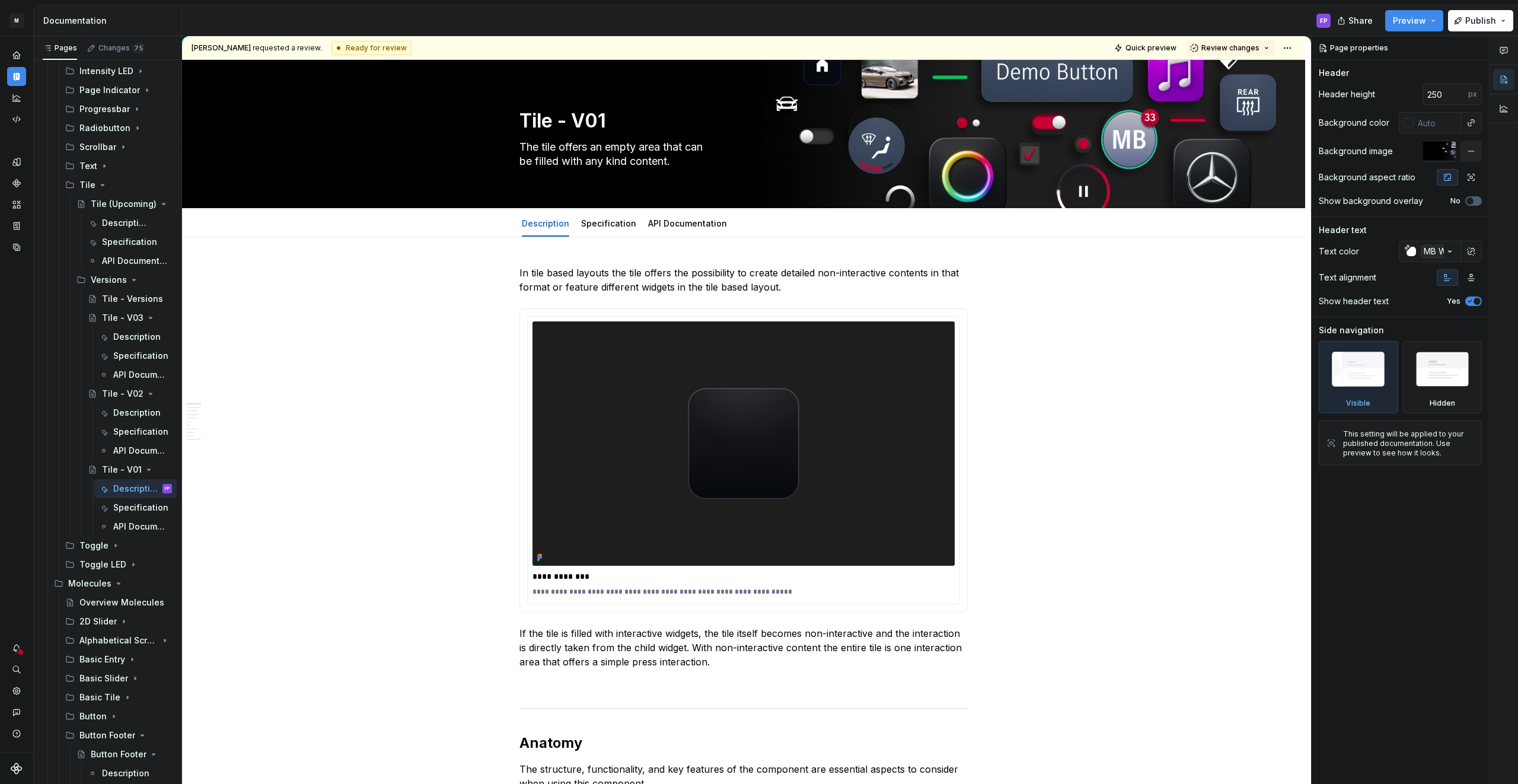
type textarea "*"
